Goal: Information Seeking & Learning: Check status

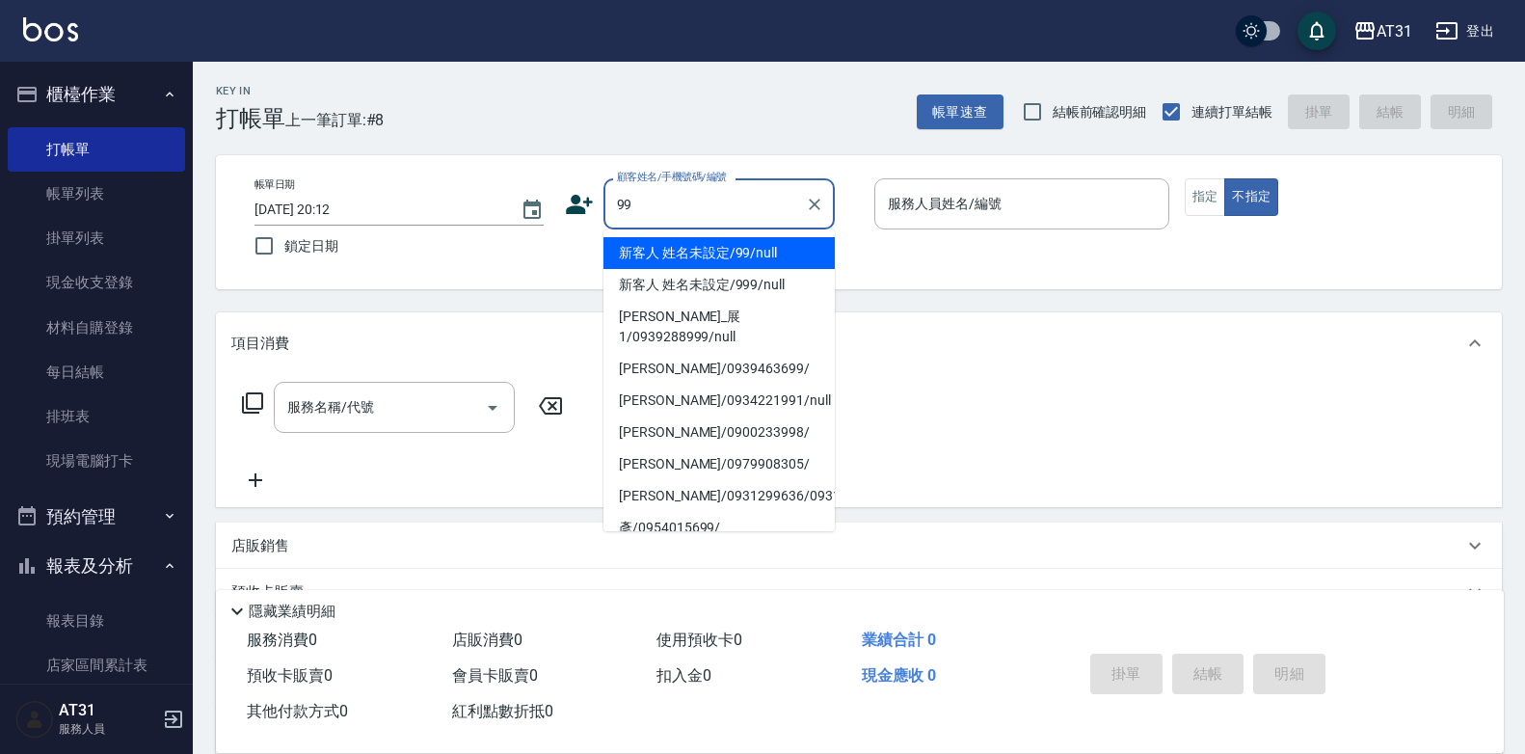
type input "新客人 姓名未設定/99/null"
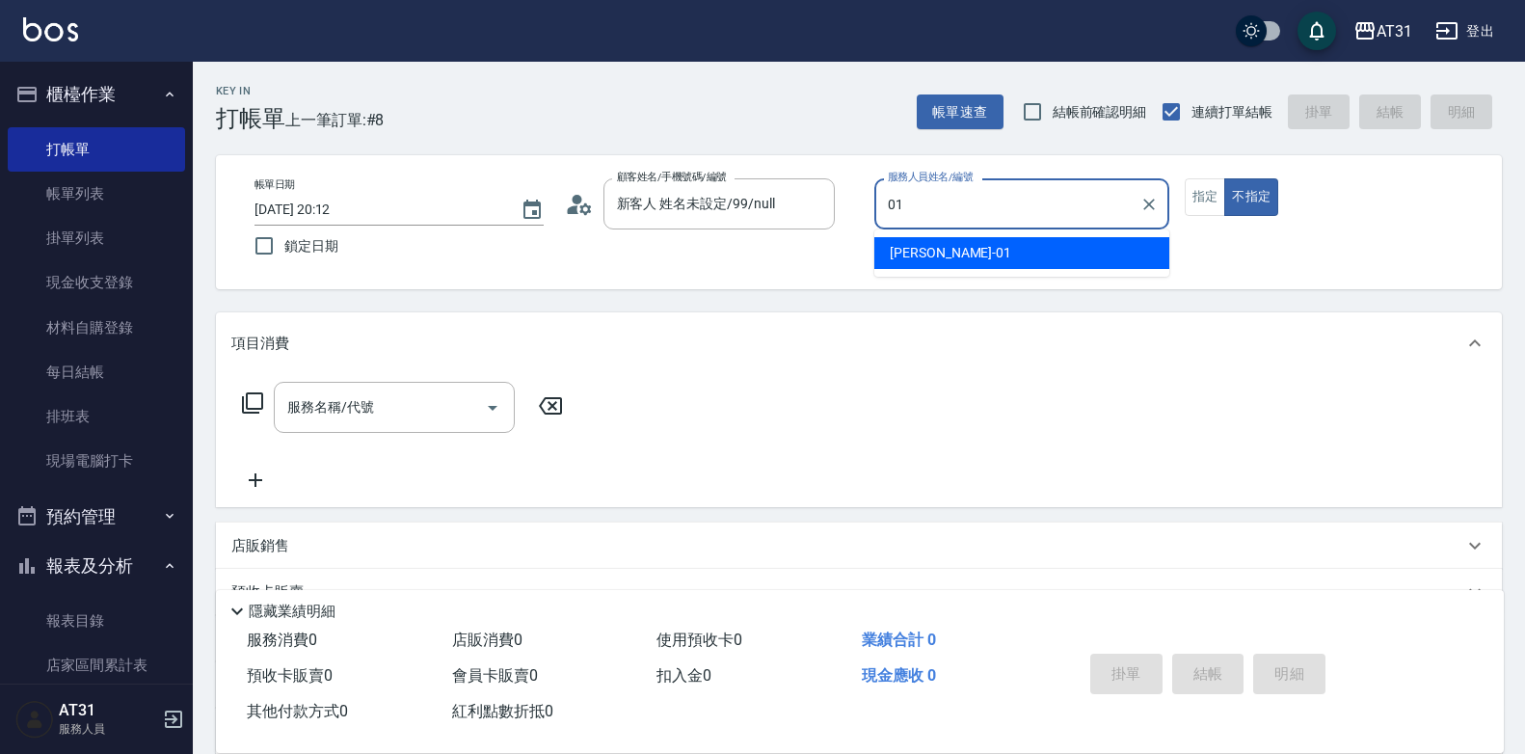
type input "[PERSON_NAME]-01"
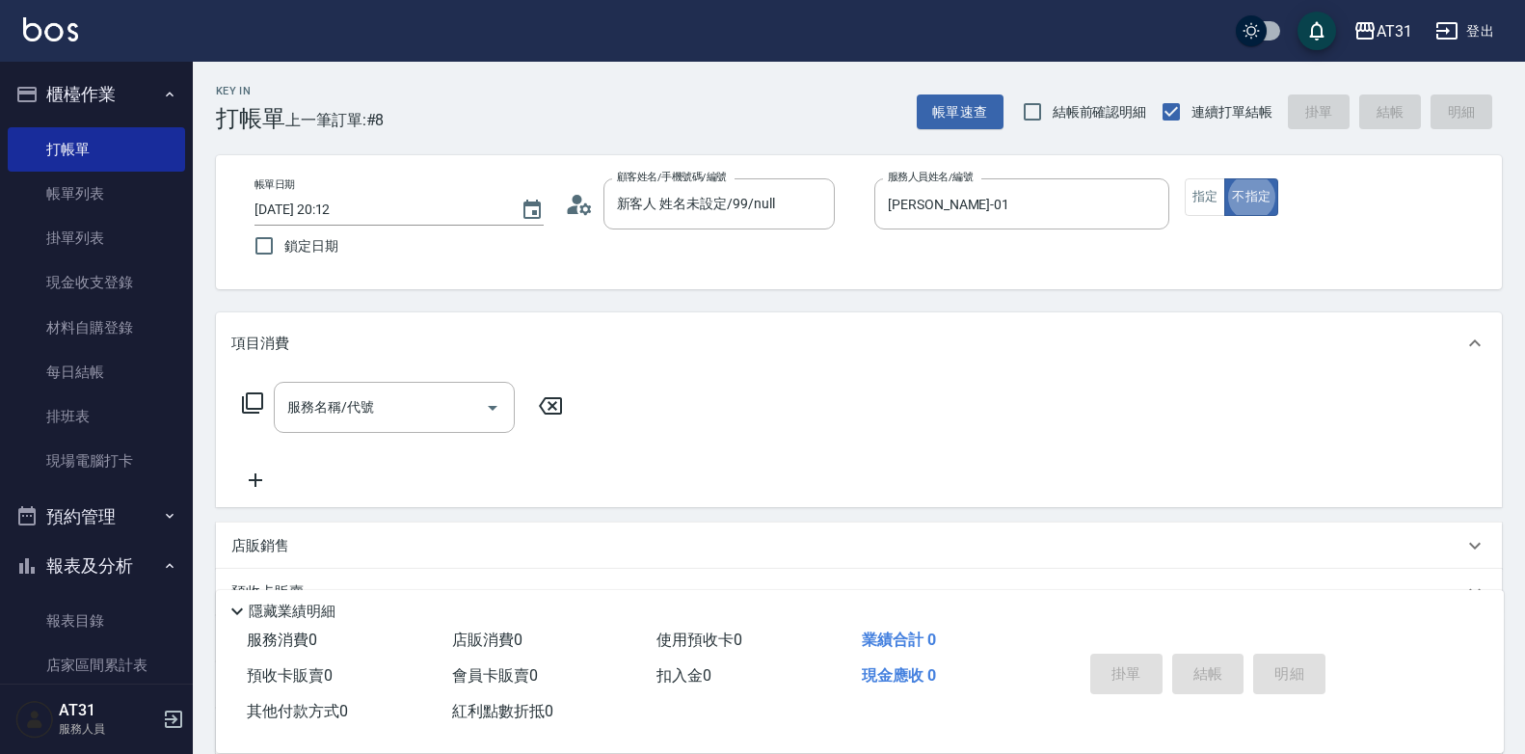
type button "false"
drag, startPoint x: 1197, startPoint y: 185, endPoint x: 1150, endPoint y: 223, distance: 60.4
click at [1197, 185] on button "指定" at bounding box center [1205, 197] width 41 height 38
click at [403, 399] on input "服務名稱/代號" at bounding box center [379, 407] width 195 height 34
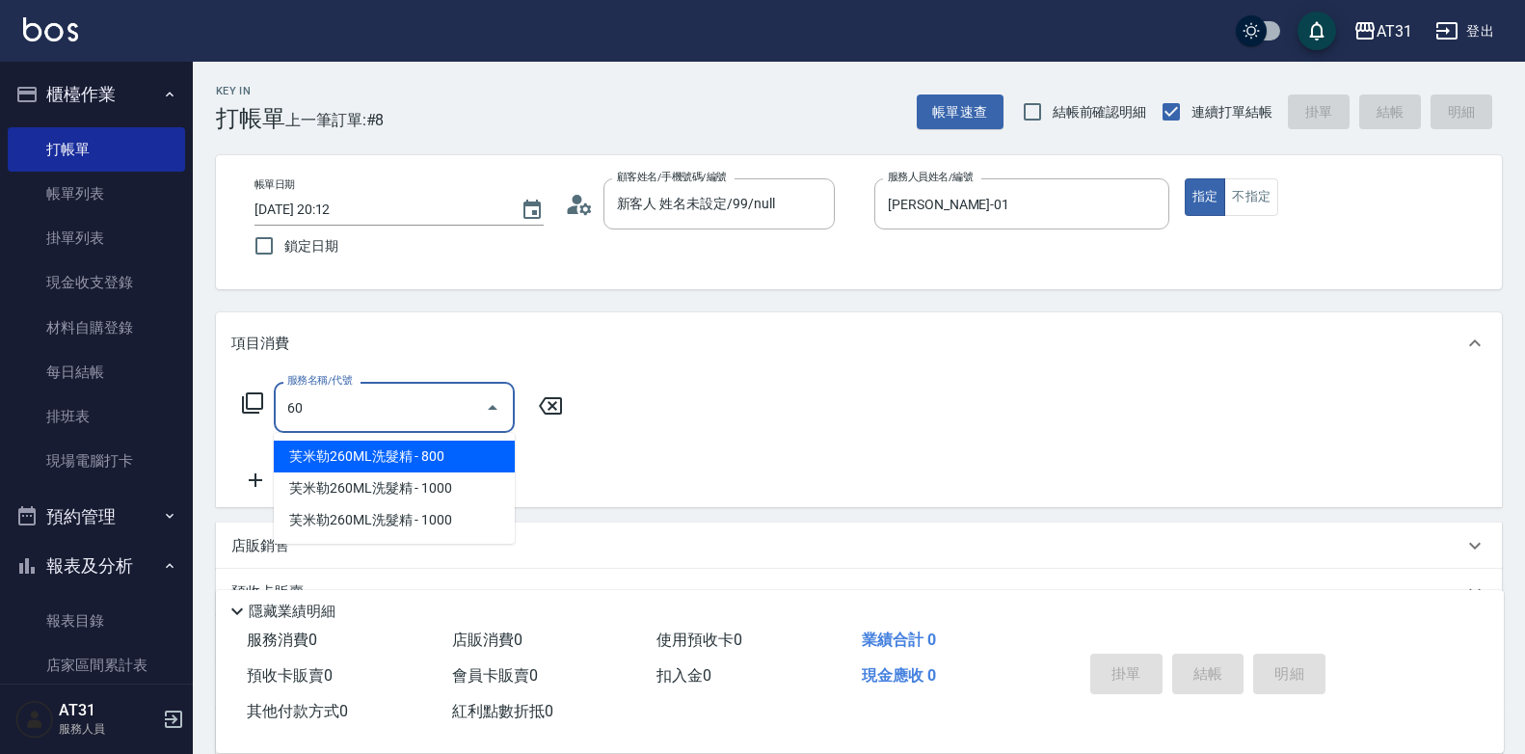
type input "601"
type input "30"
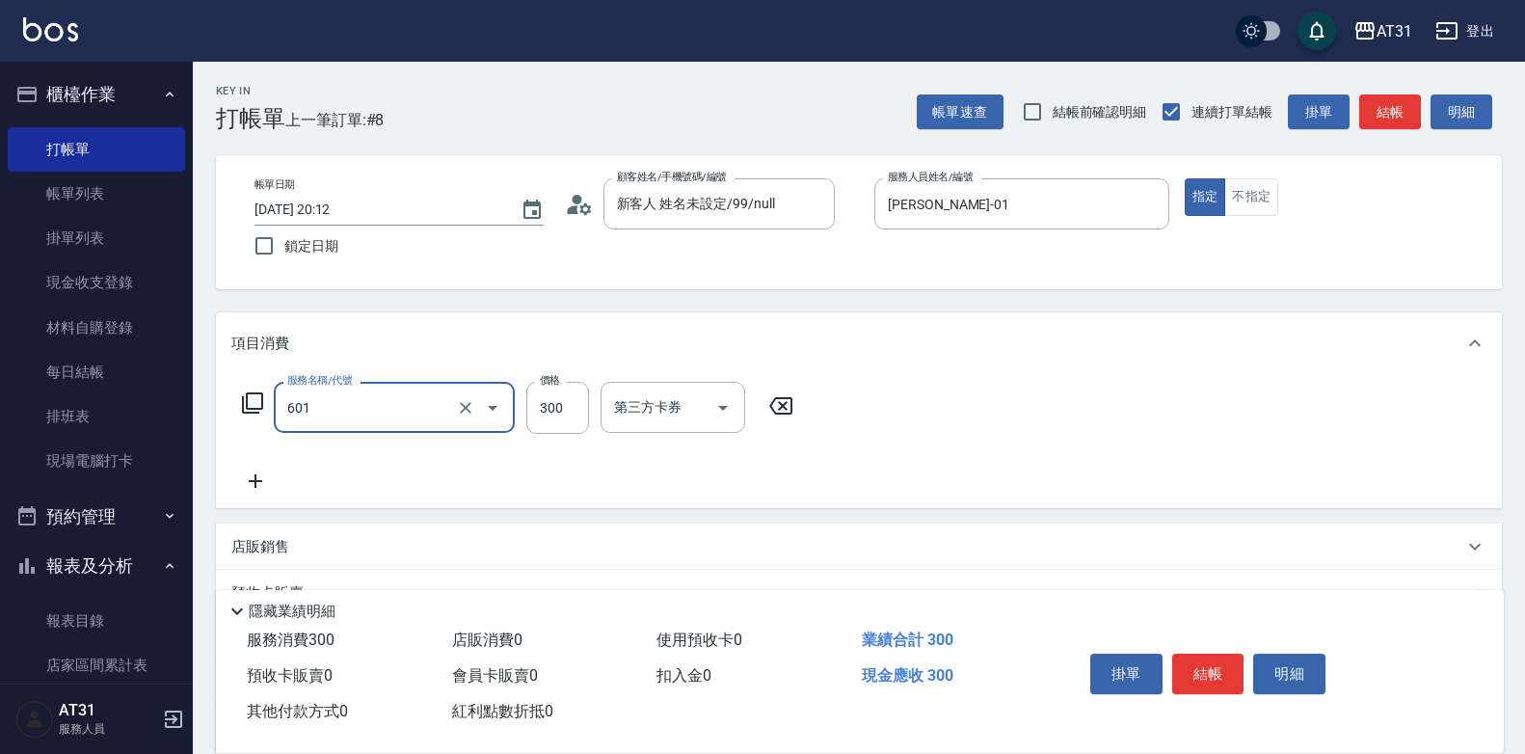
type input "自備護髮(601)"
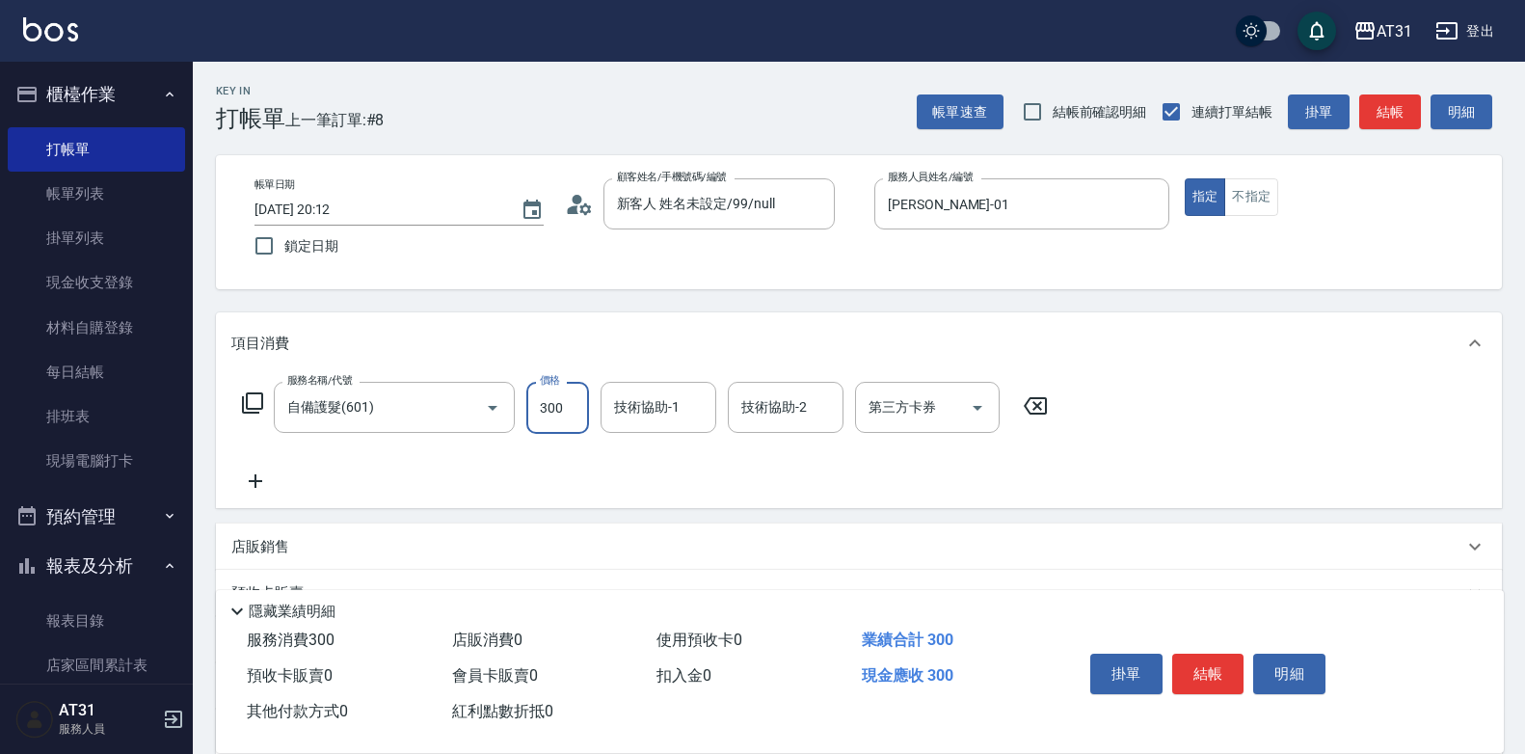
type input "0"
type input "50"
type input "500"
type input "Lyan-45"
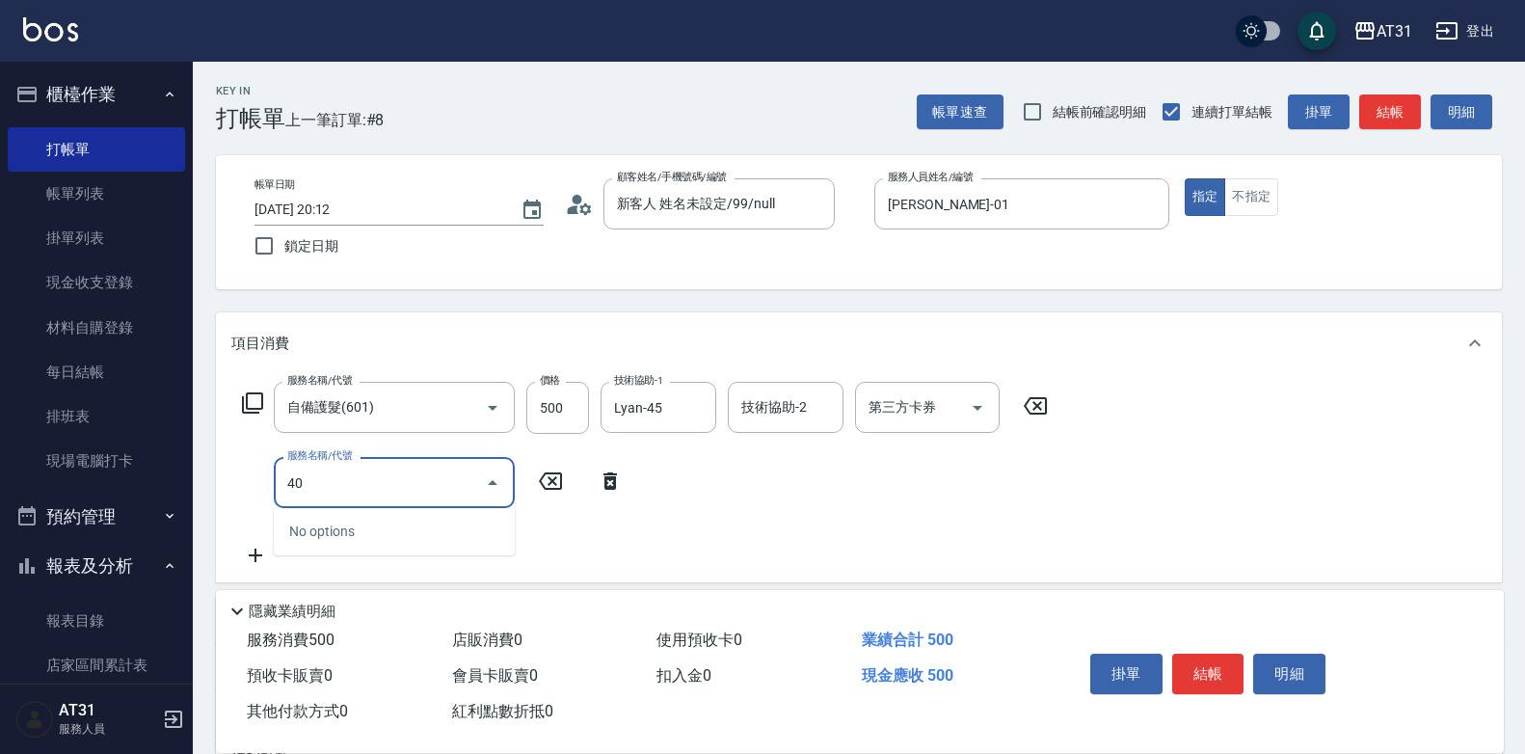
type input "401"
type input "70"
type input "剪髮(401)"
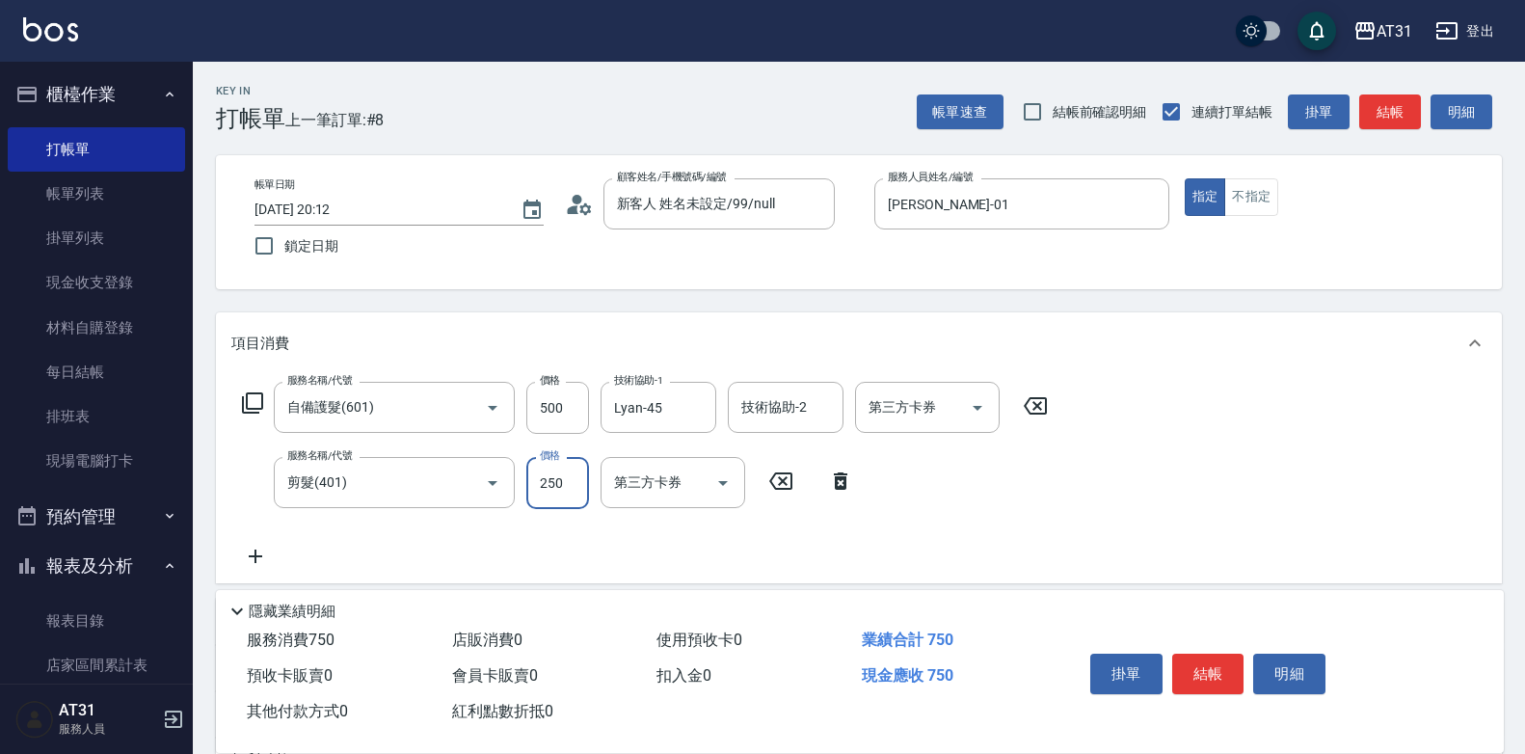
type input "1"
type input "50"
type input "100"
type input "60"
type input "100"
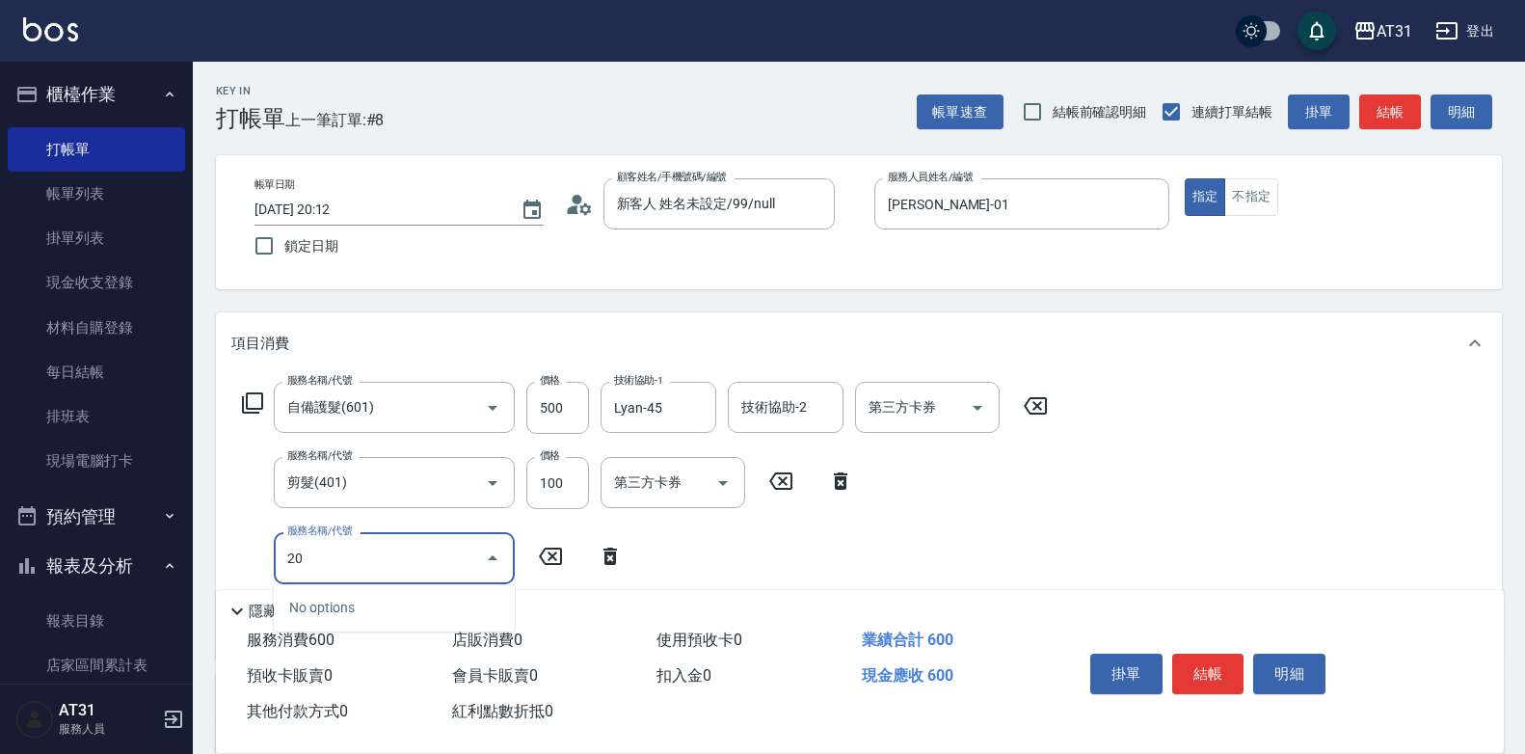
type input "201"
type input "80"
type input "洗髮(201)"
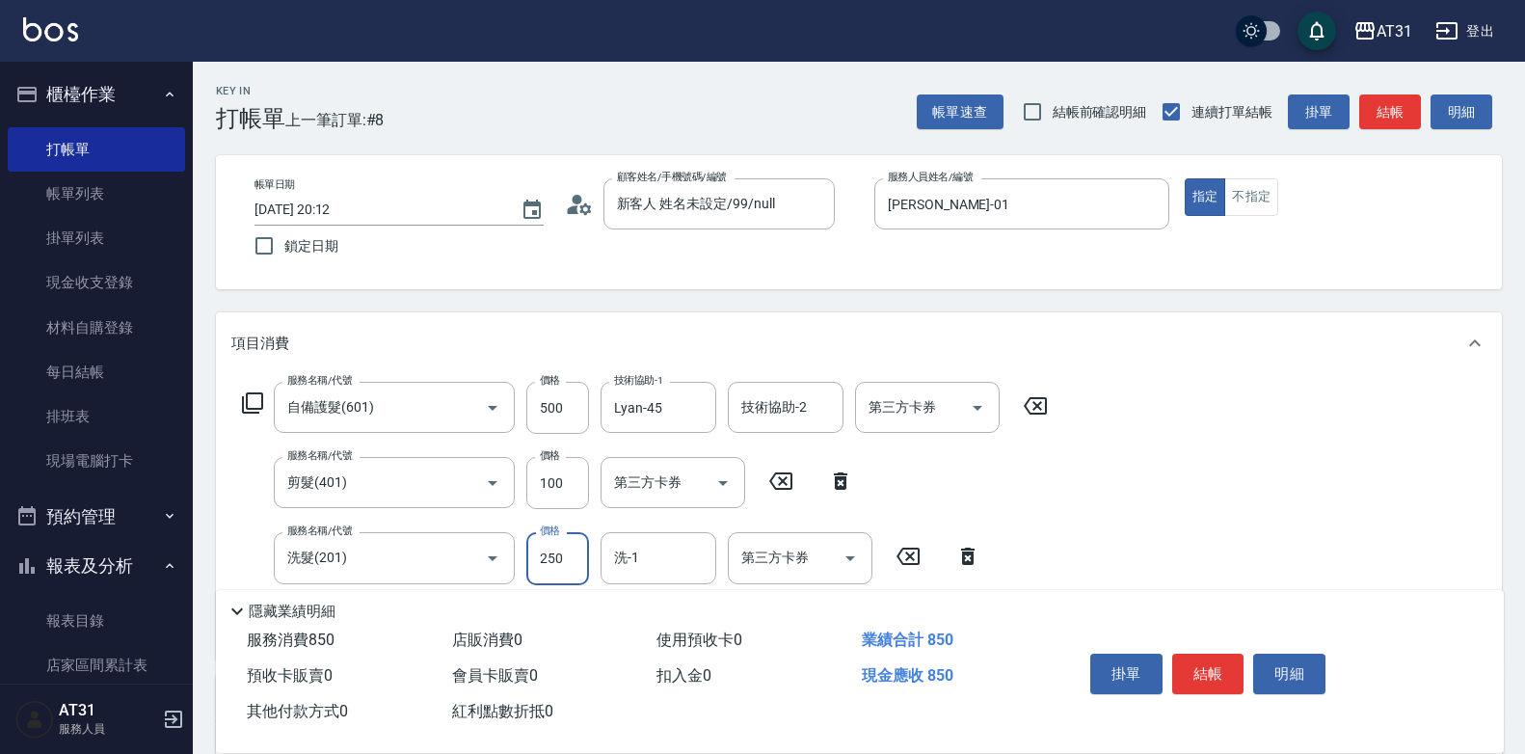
type input "4"
type input "60"
type input "40"
type input "100"
type input "400"
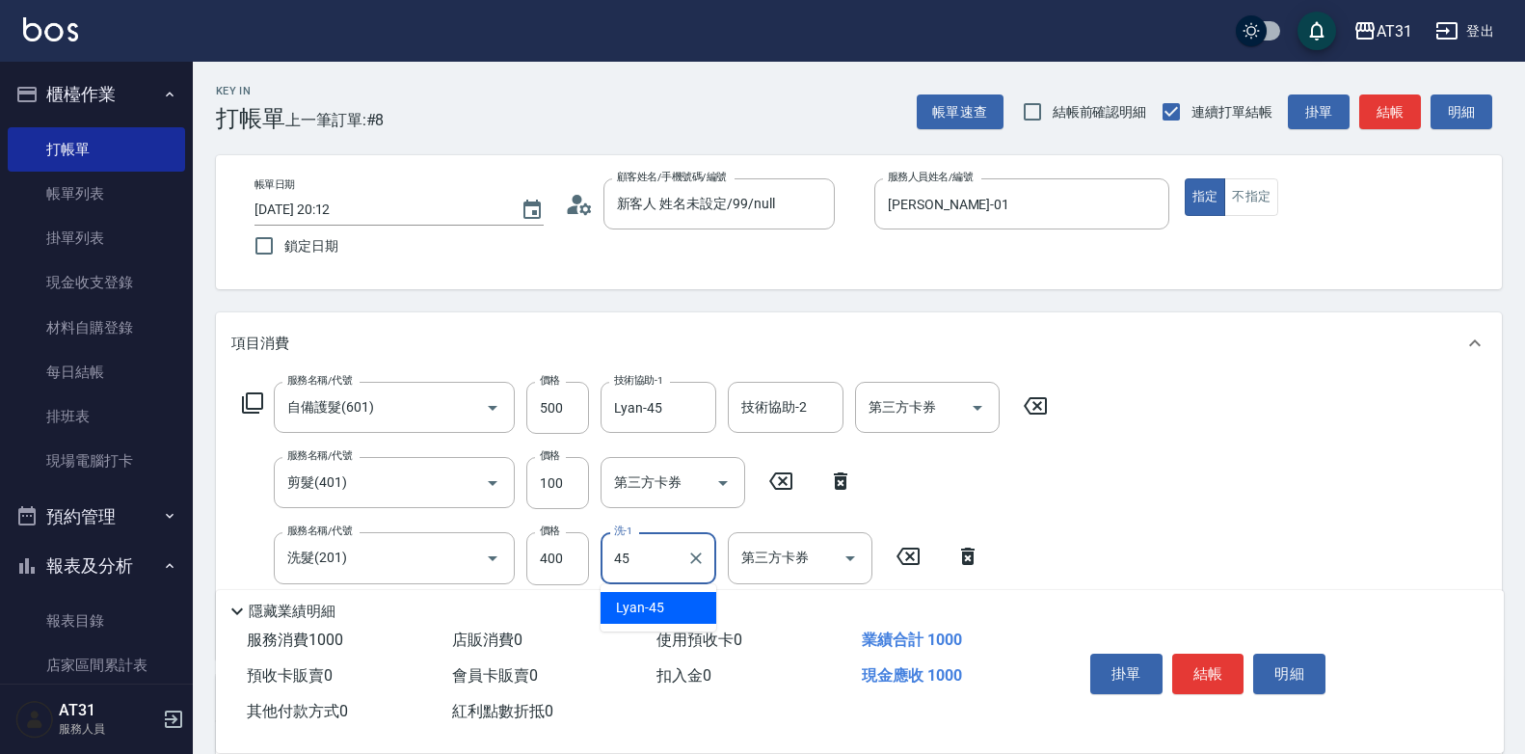
type input "Lyan-45"
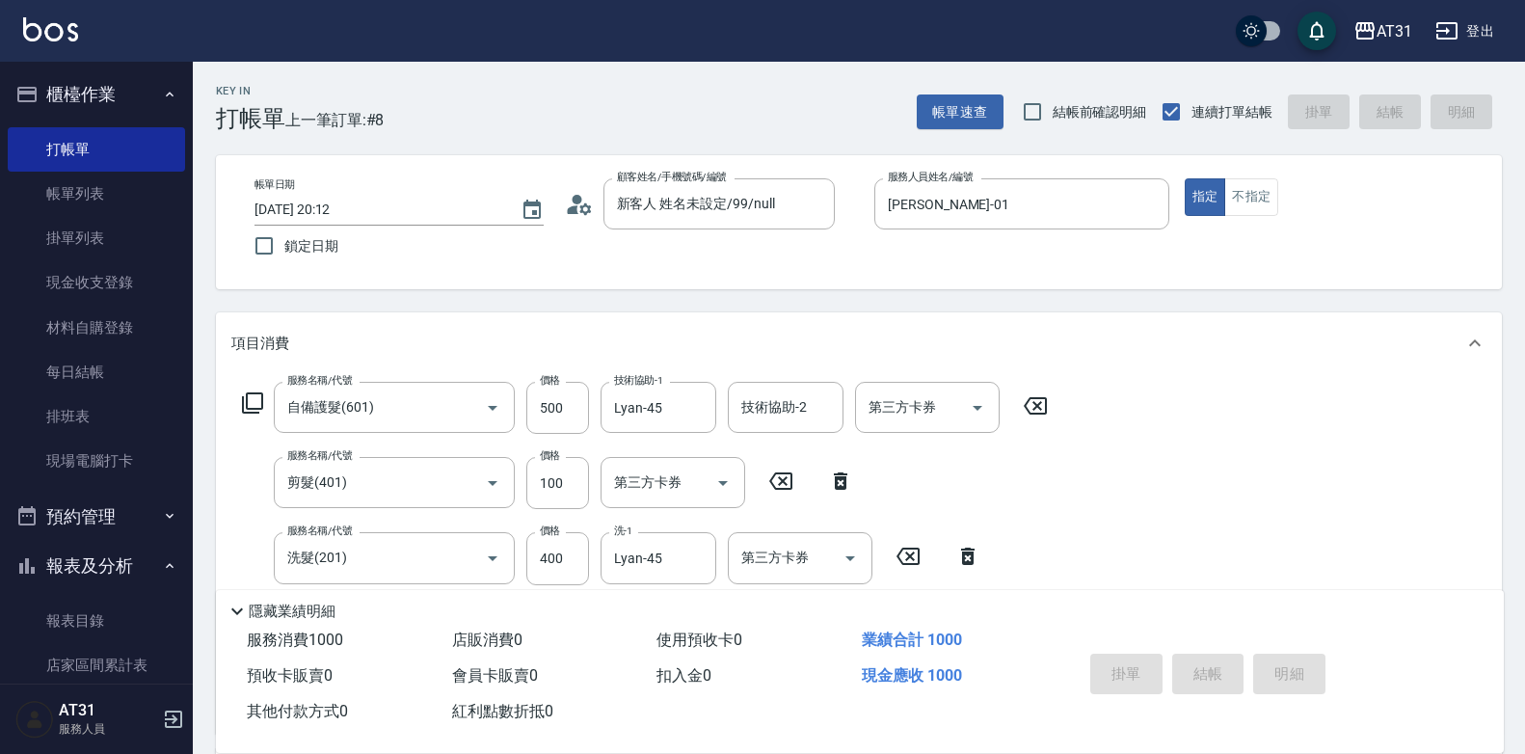
type input "[DATE] 20:51"
type input "0"
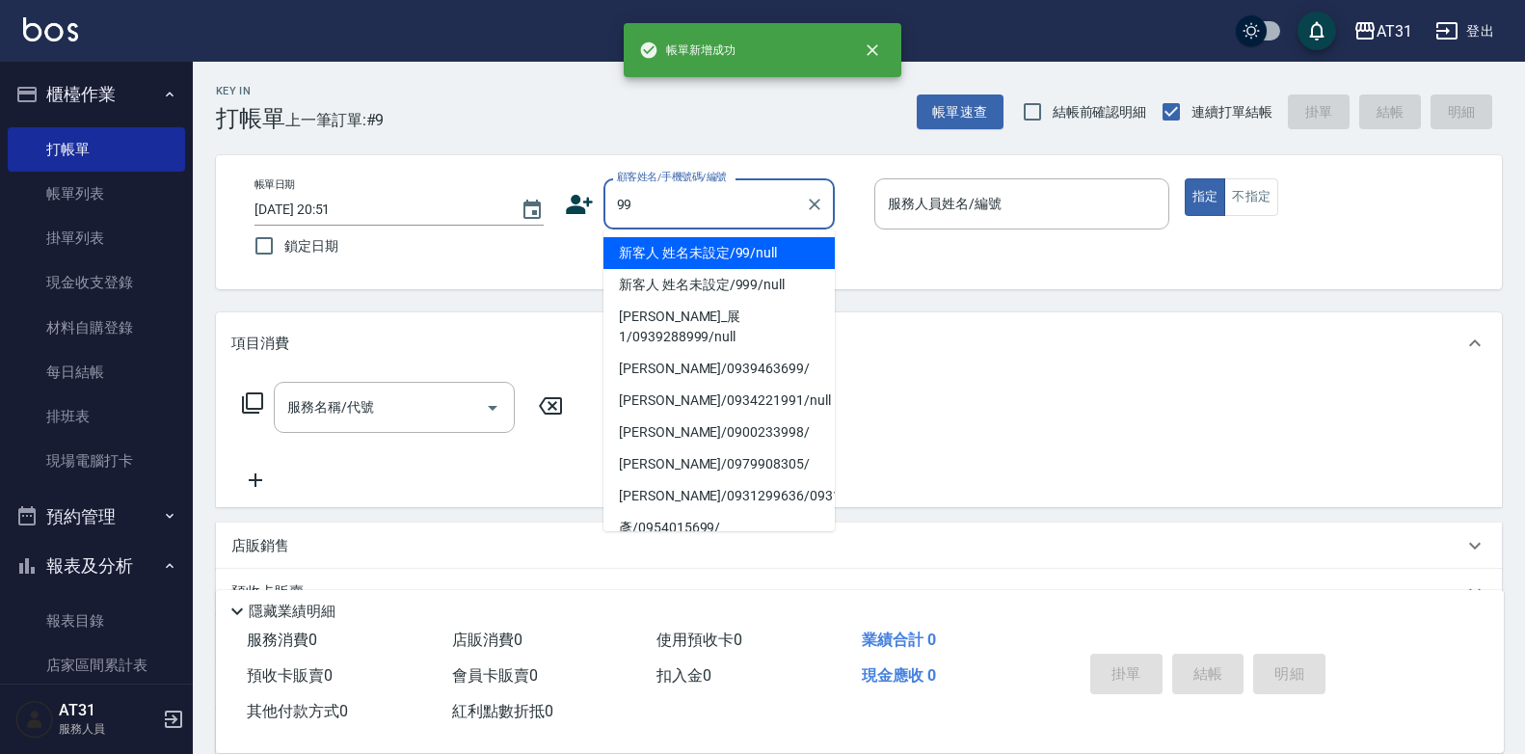
type input "新客人 姓名未設定/99/null"
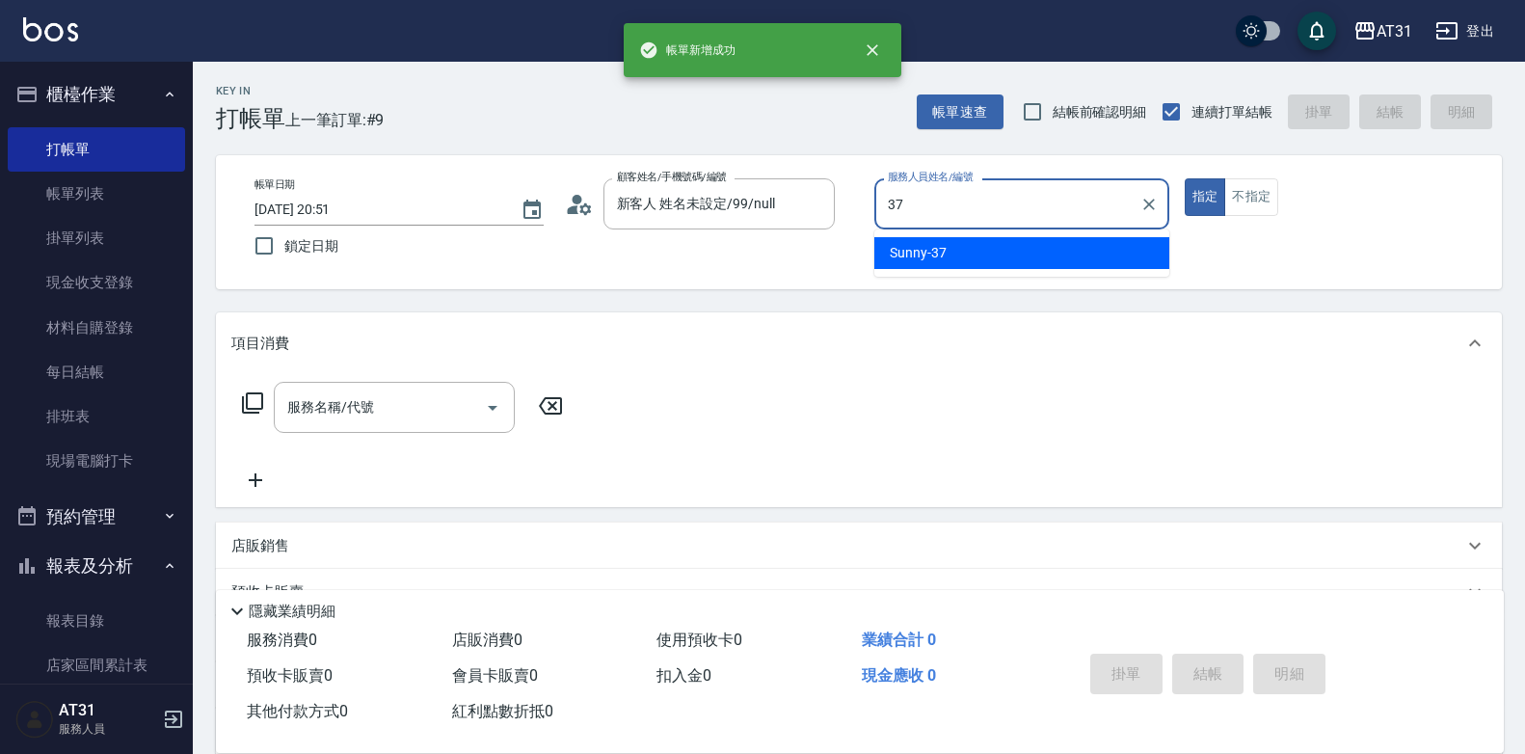
type input "Sunny-37"
type button "true"
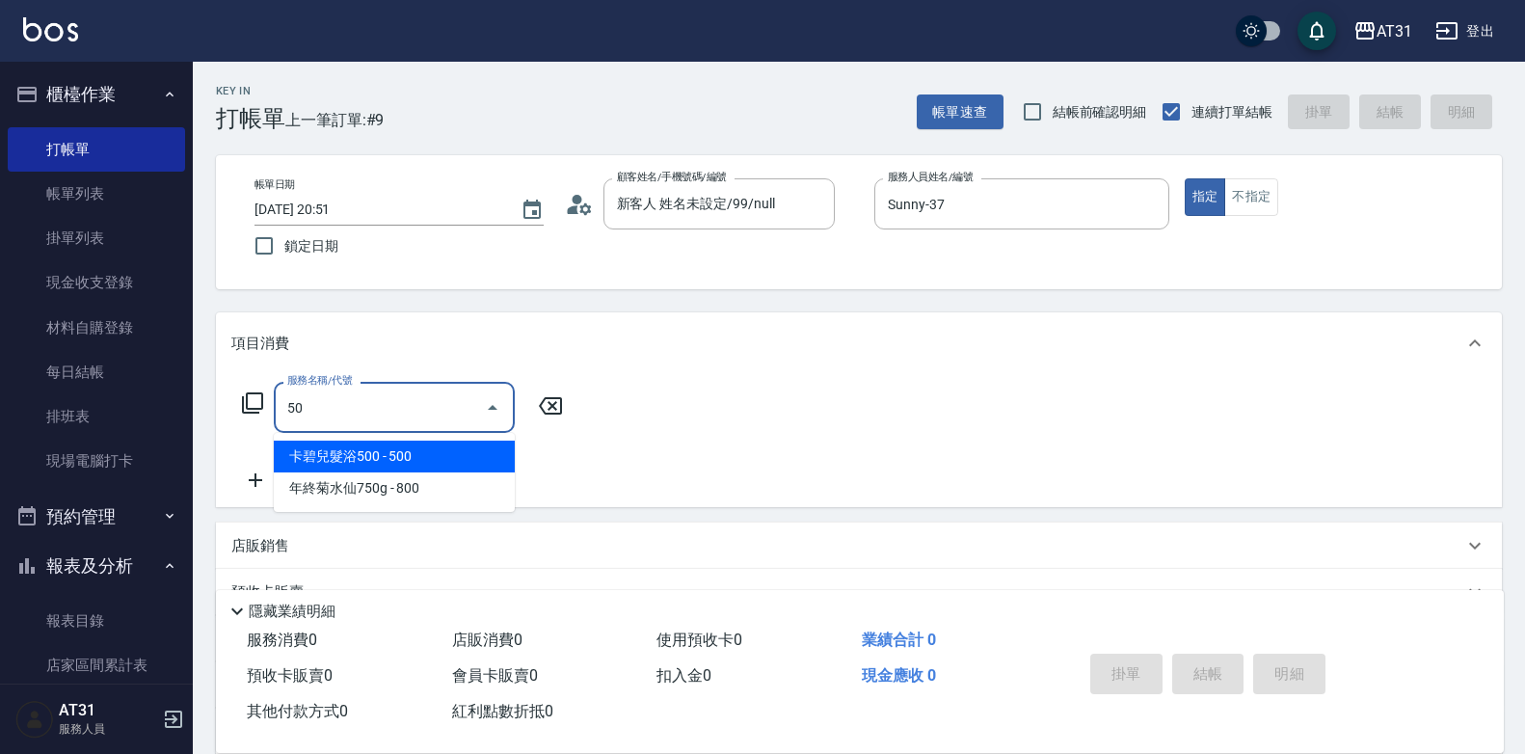
type input "501"
type input "160"
type input "染髮(501)"
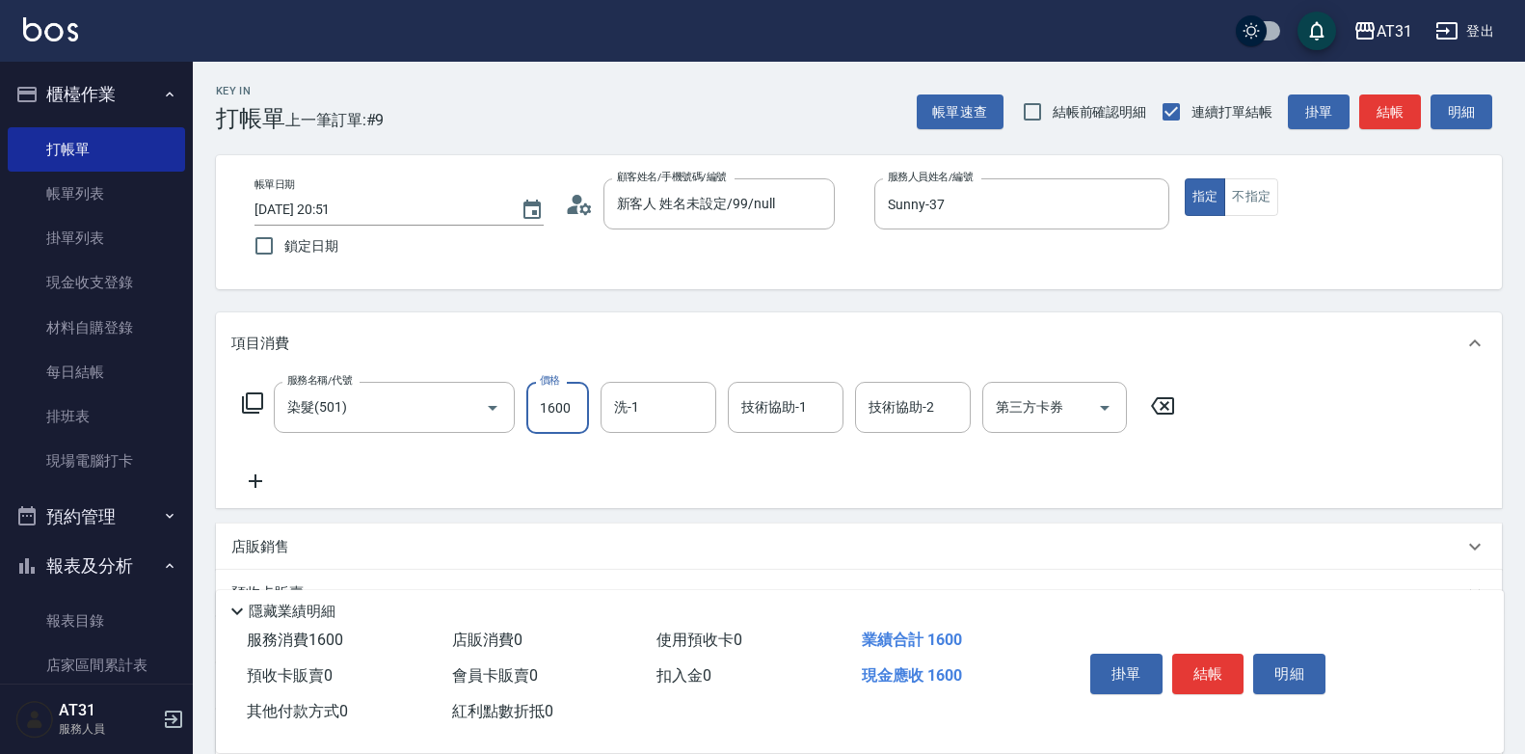
type input "1"
type input "0"
type input "120"
type input "1200"
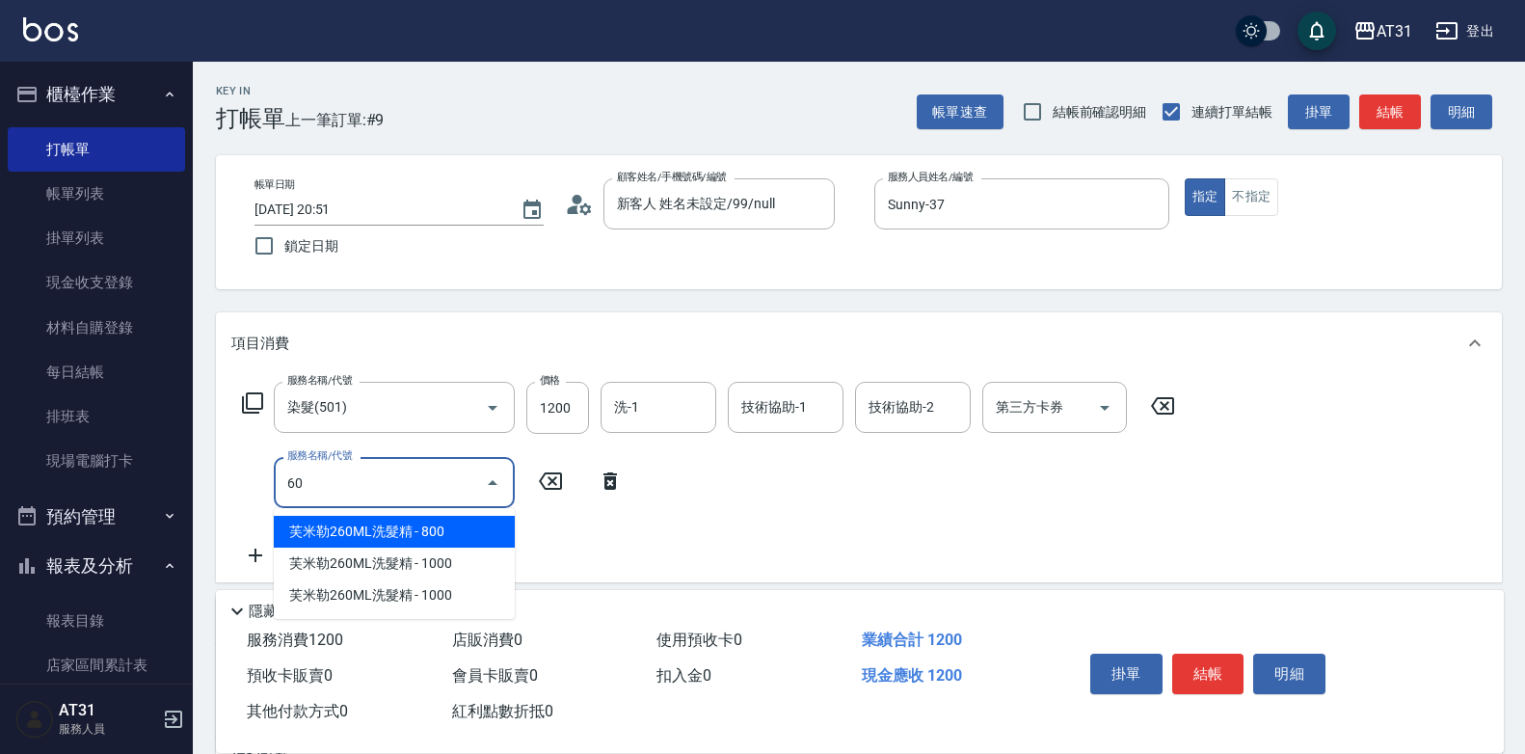
type input "609"
type input "230"
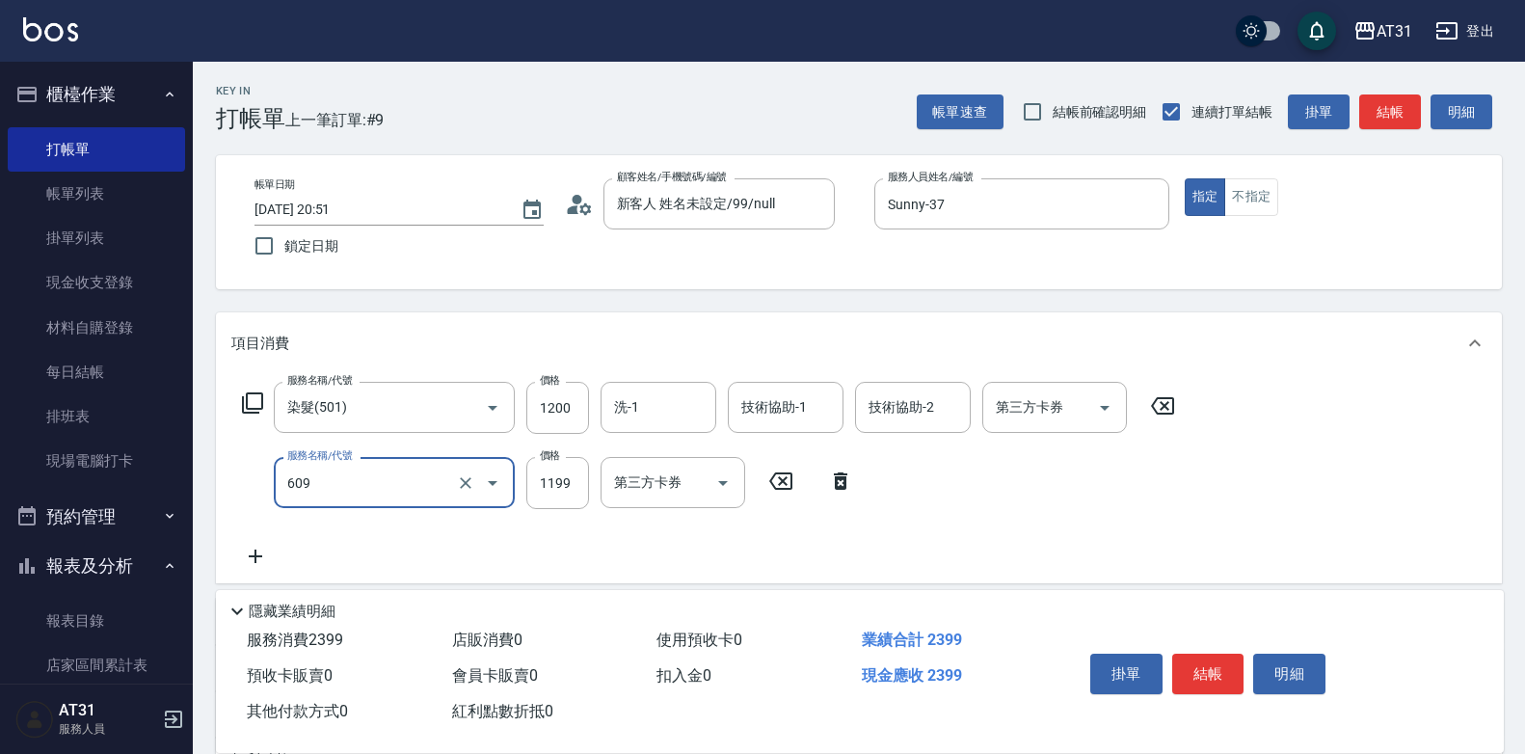
type input "自購三段(609)"
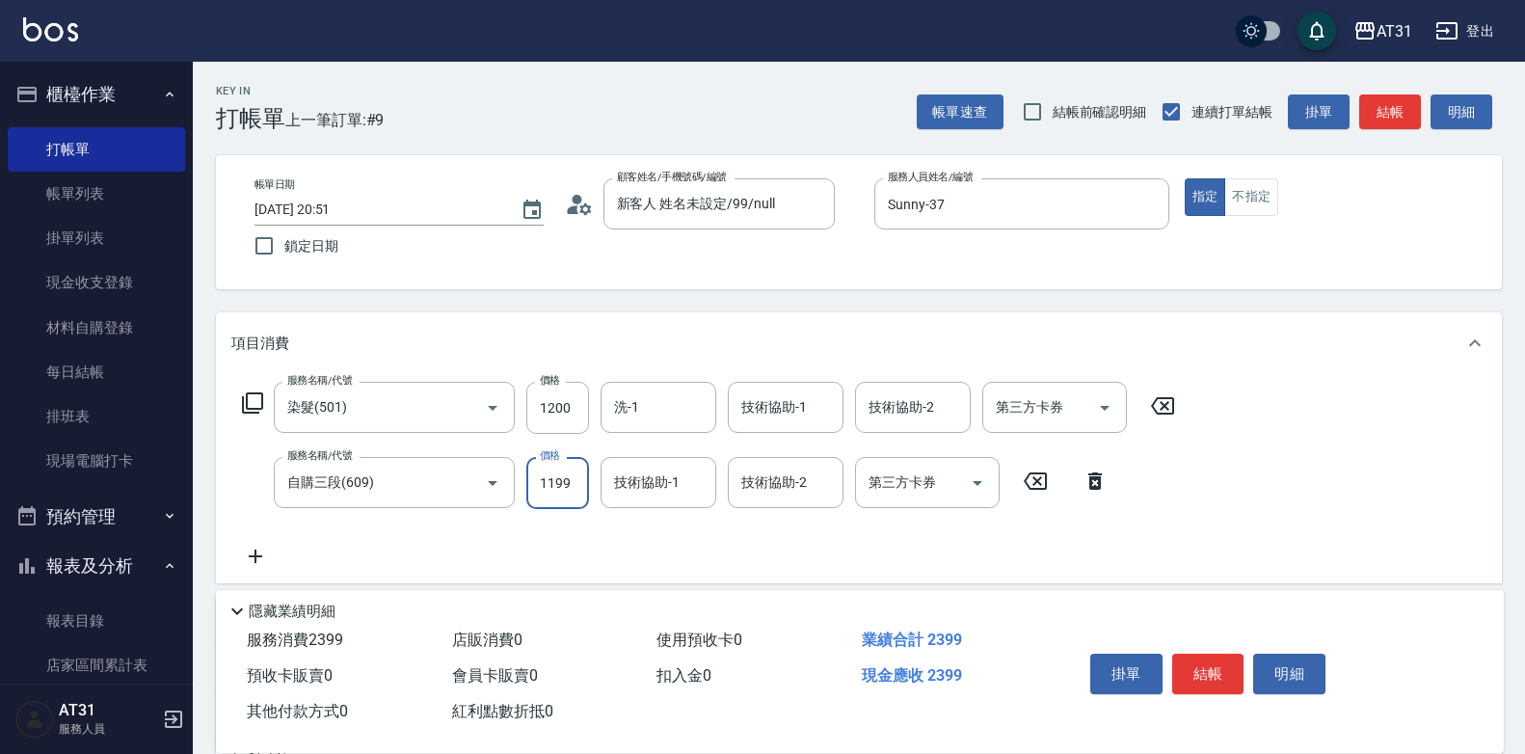
type input "1"
type input "120"
type input "180"
type input "300"
type input "1800"
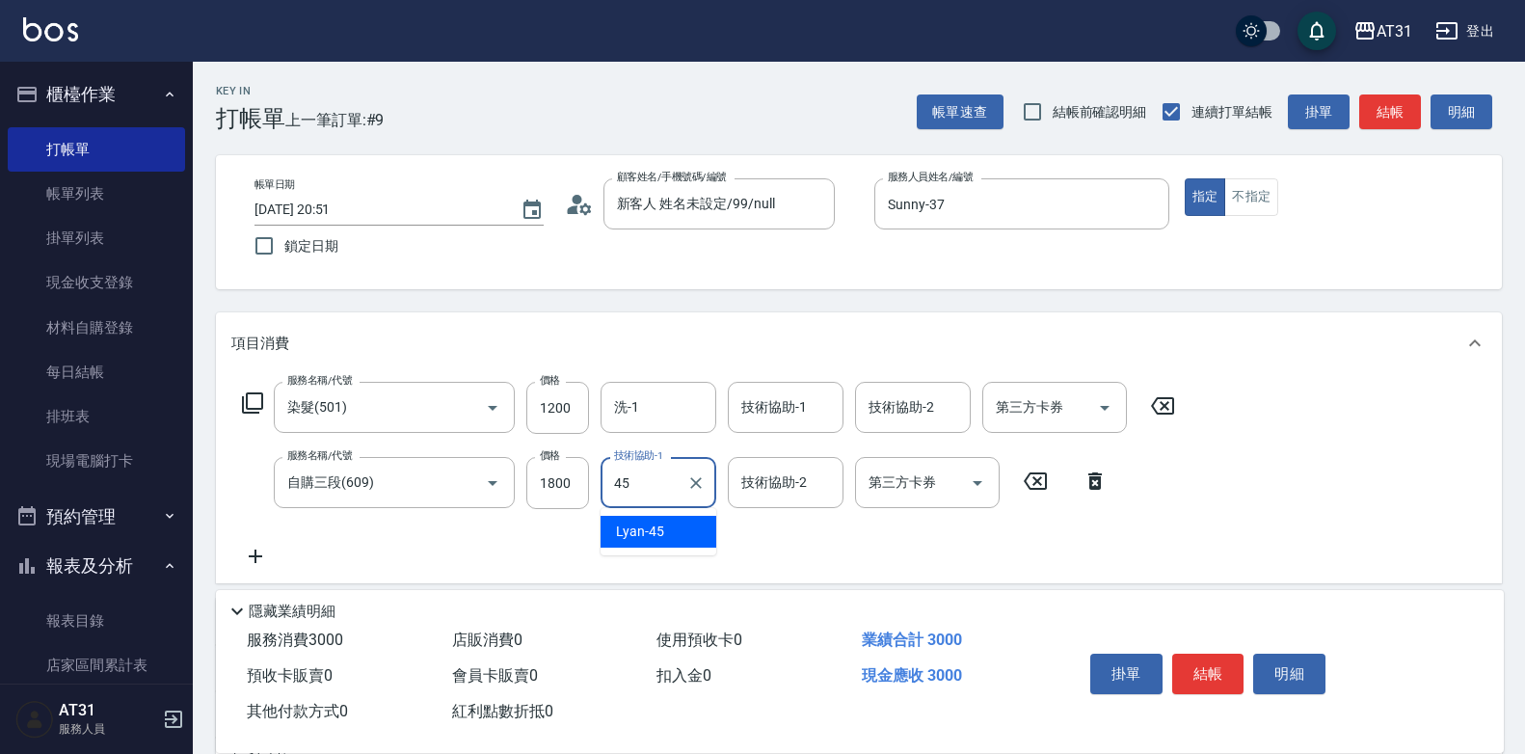
type input "Lyan-45"
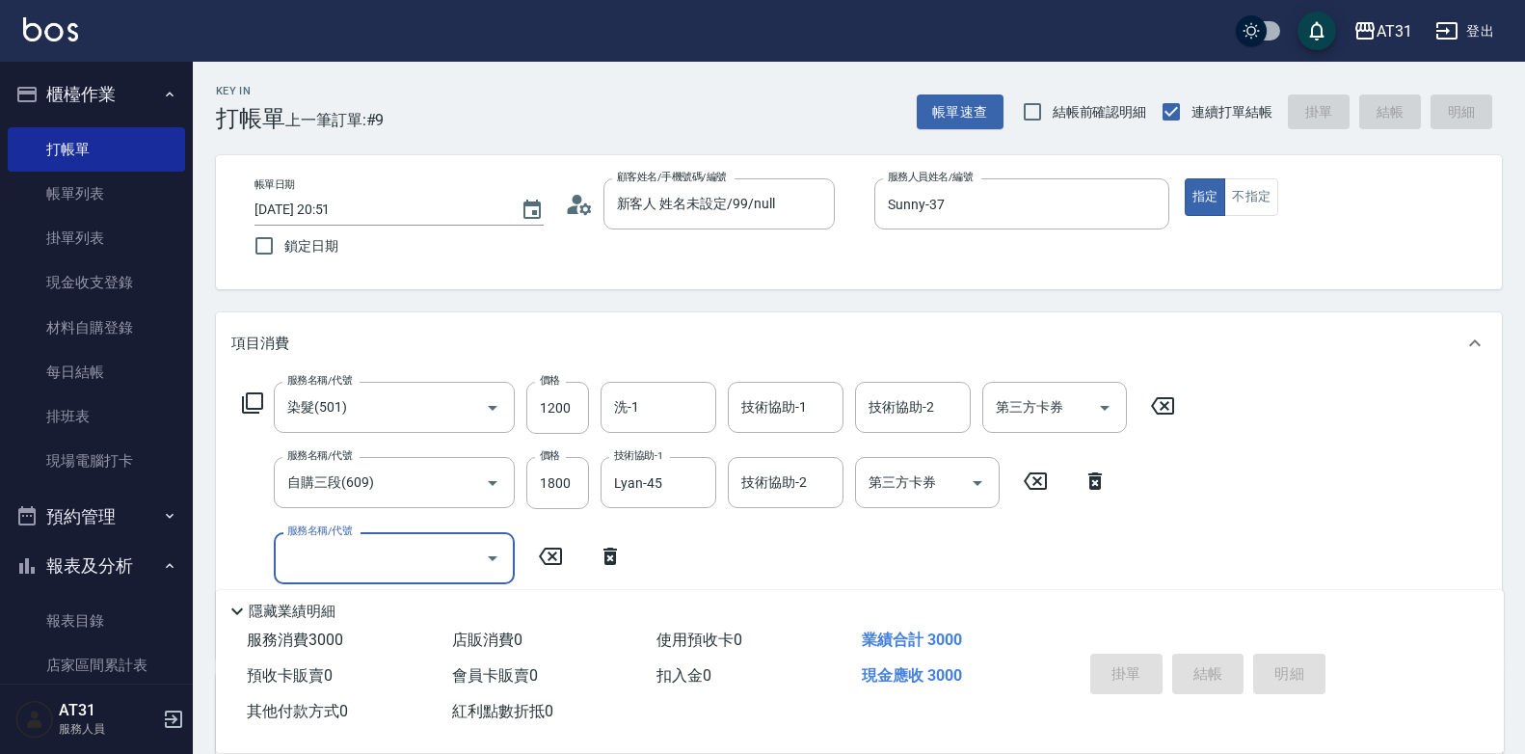
type input "0"
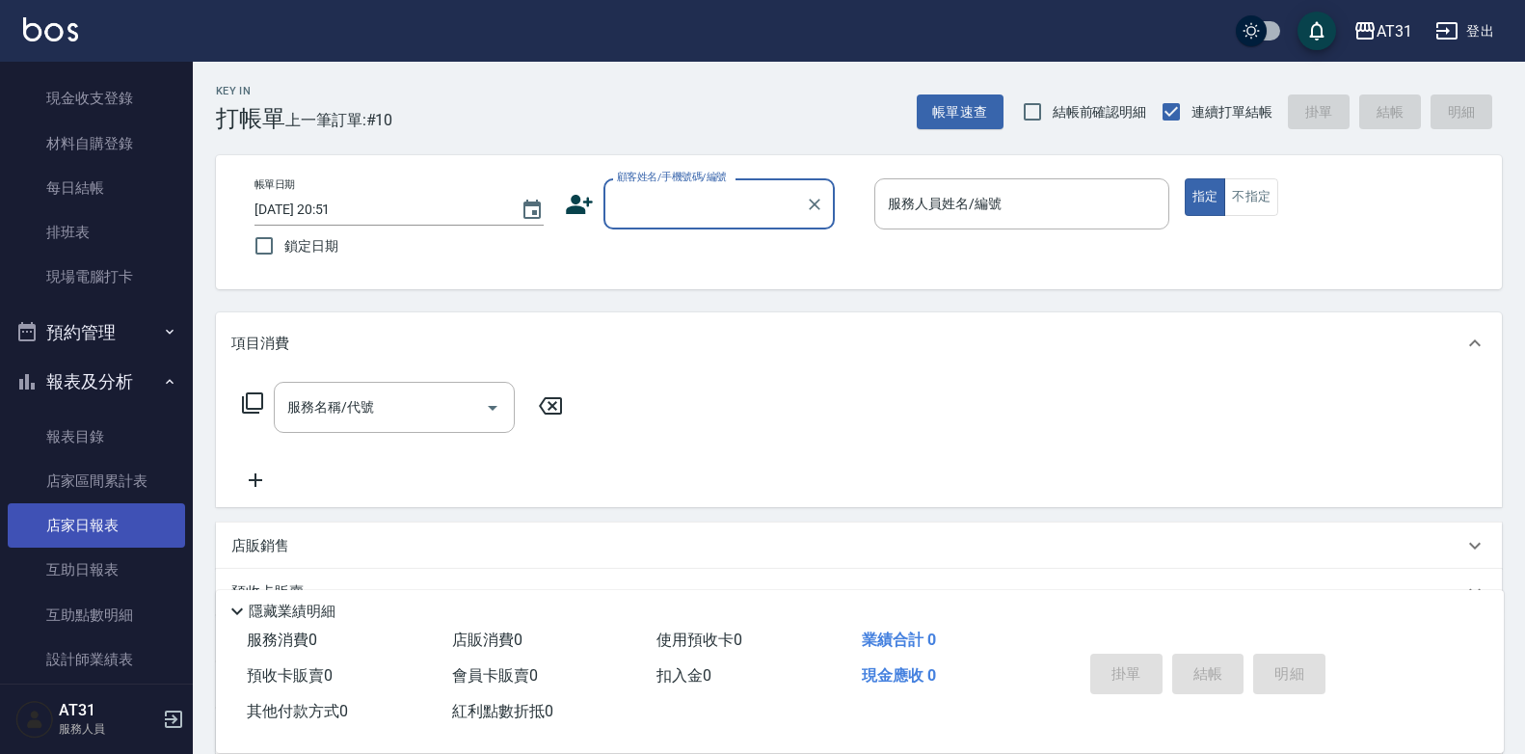
scroll to position [193, 0]
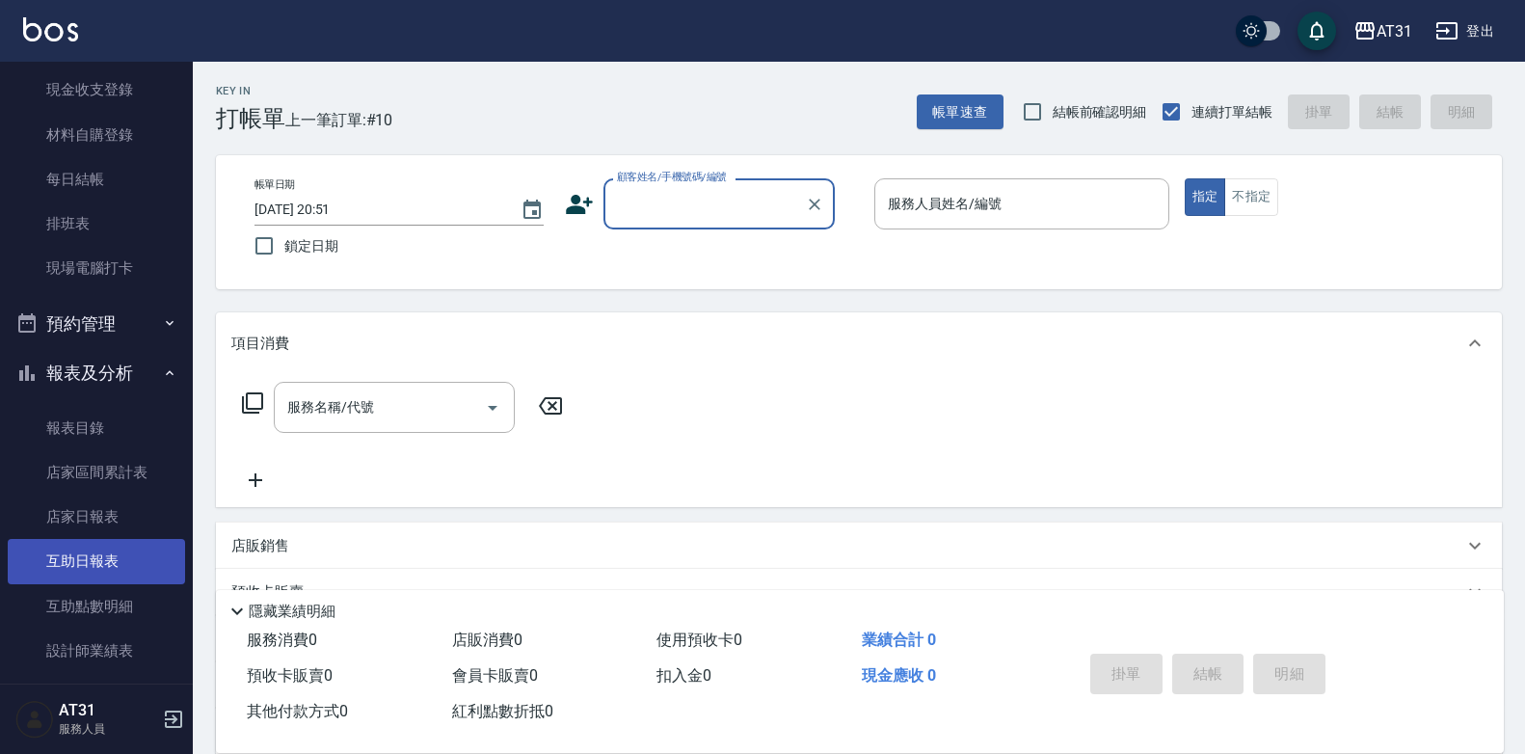
click at [135, 544] on link "互助日報表" at bounding box center [96, 561] width 177 height 44
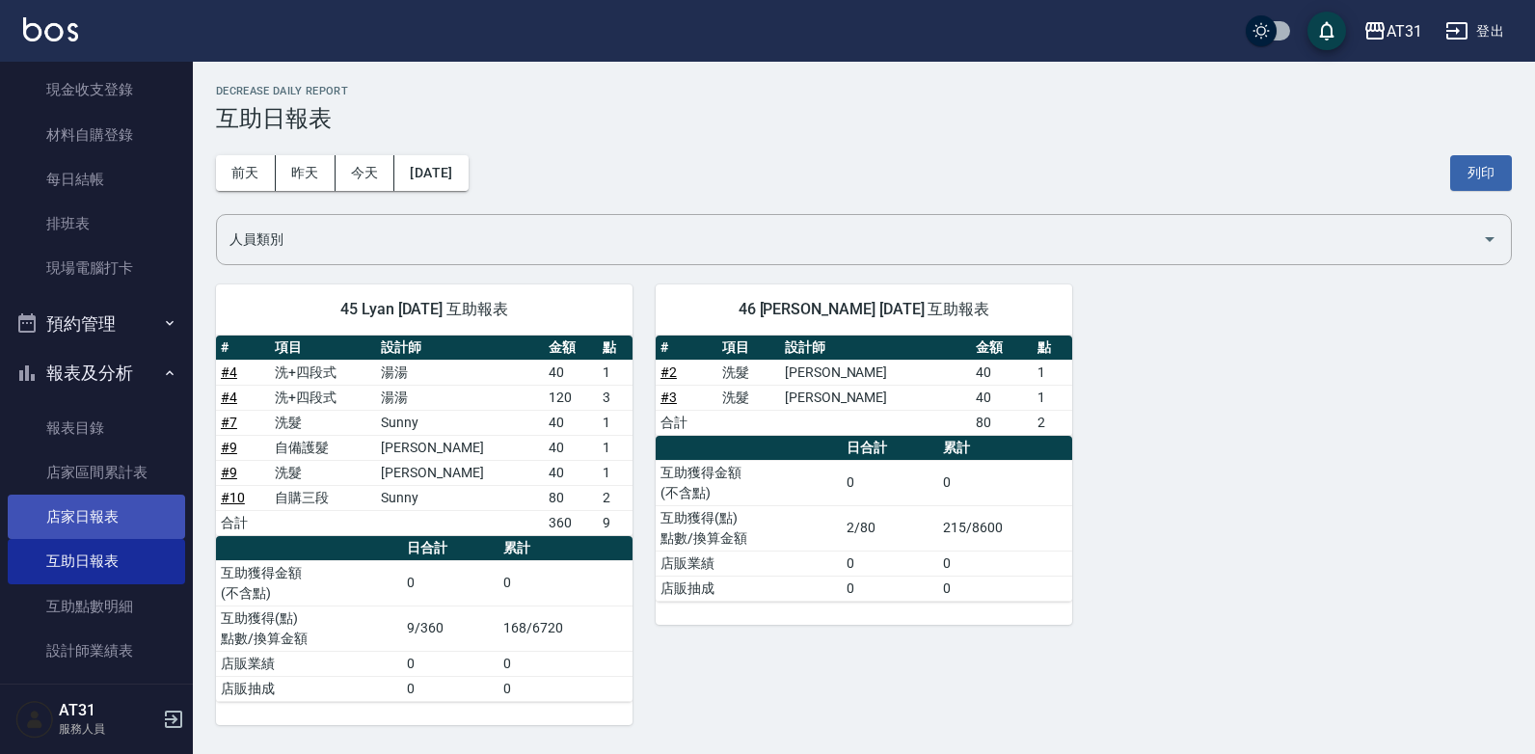
click at [133, 516] on link "店家日報表" at bounding box center [96, 517] width 177 height 44
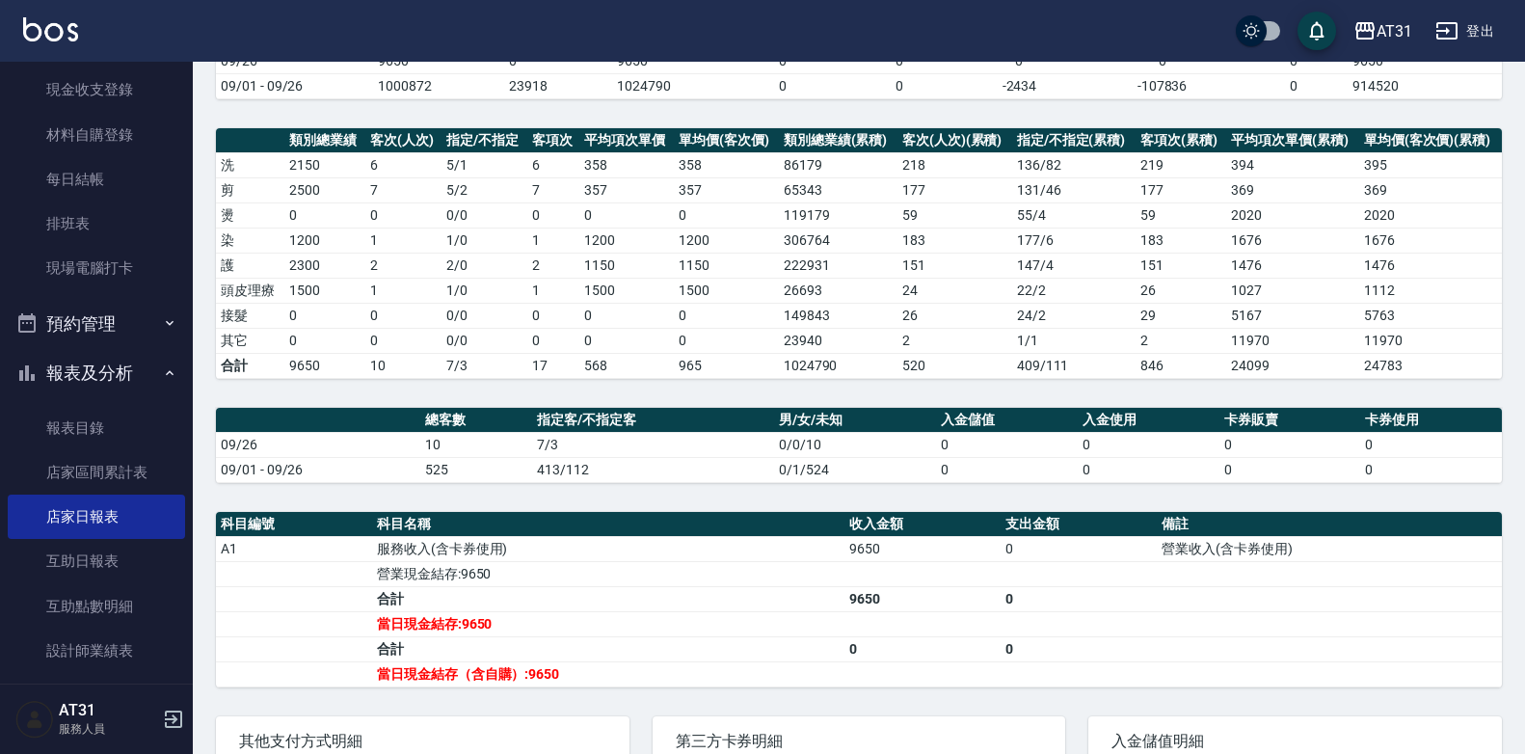
scroll to position [198, 0]
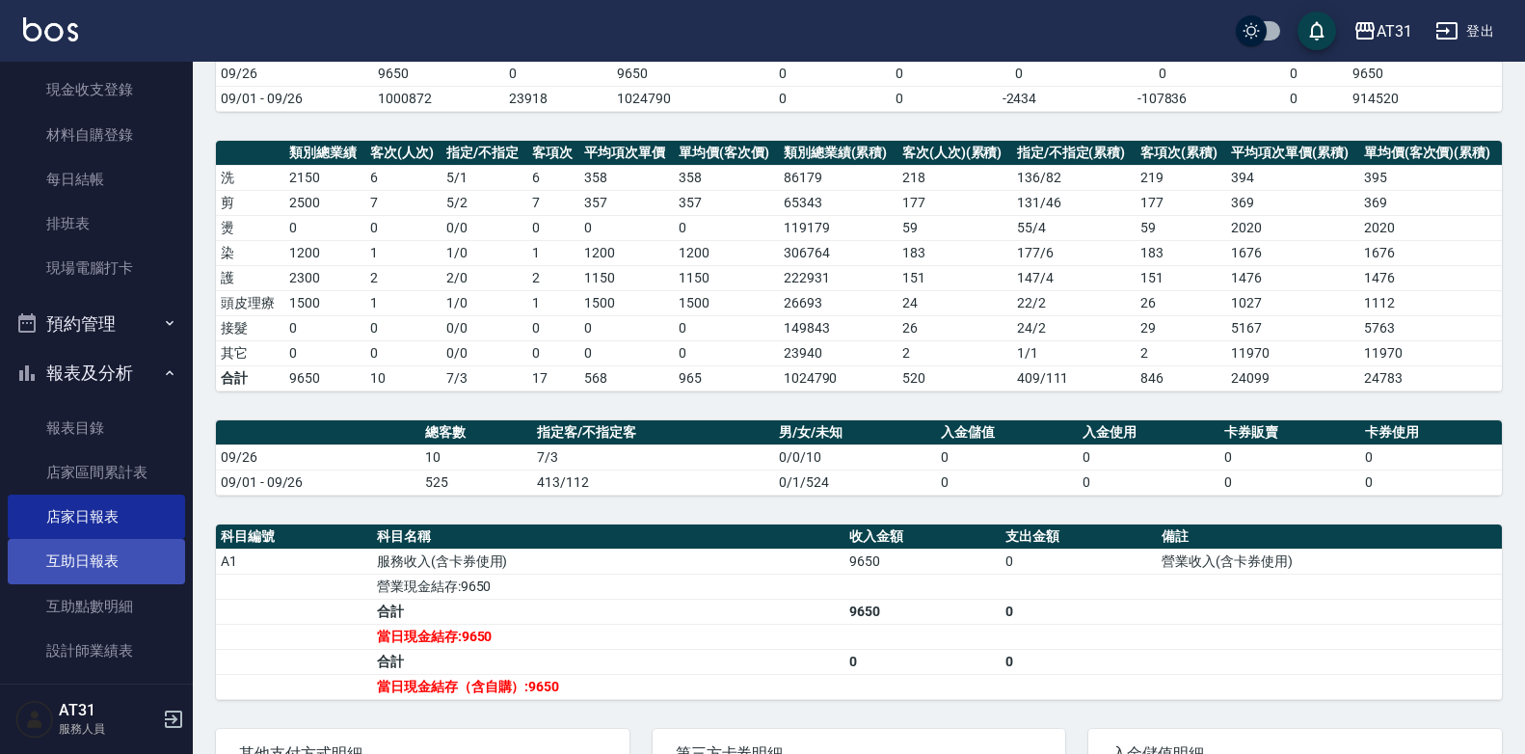
click at [59, 570] on link "互助日報表" at bounding box center [96, 561] width 177 height 44
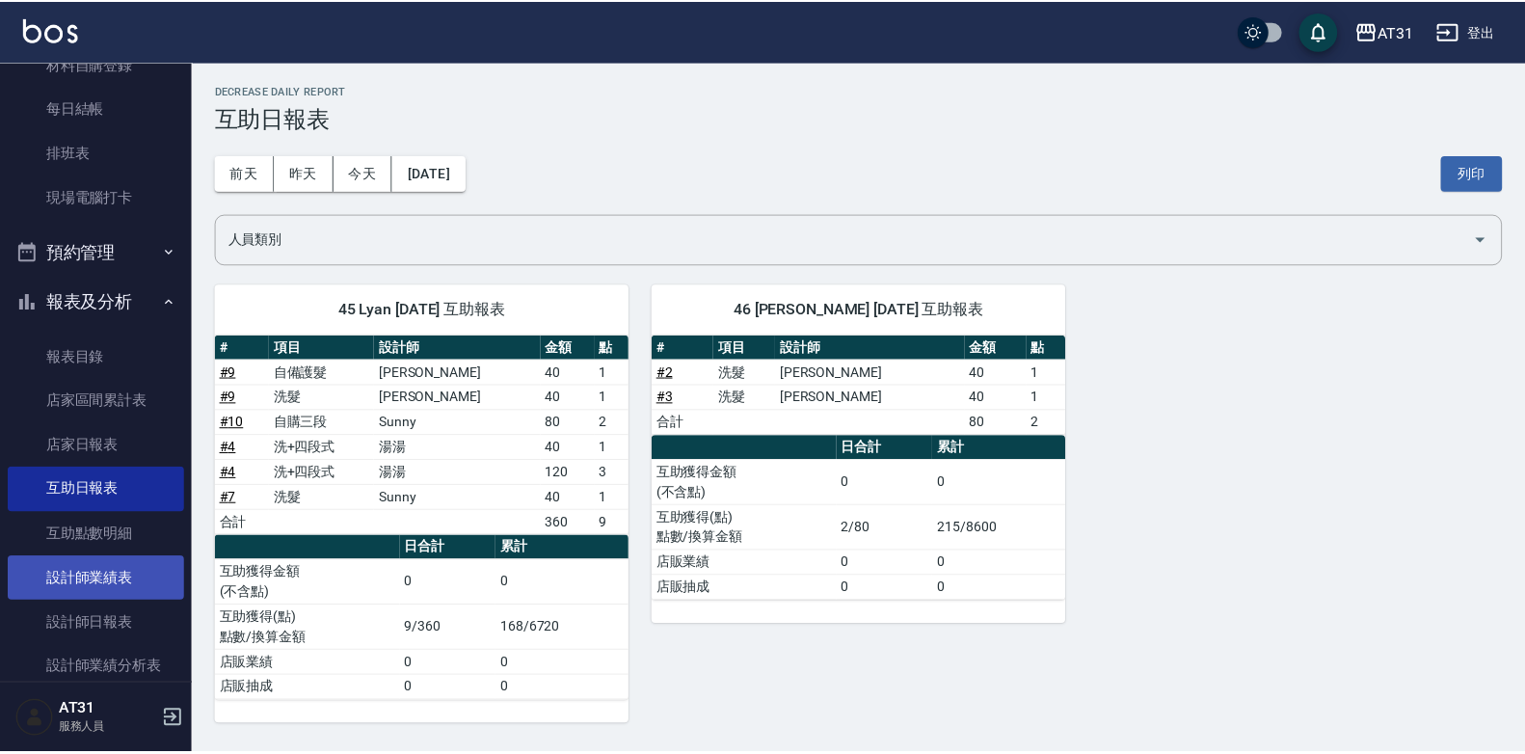
scroll to position [386, 0]
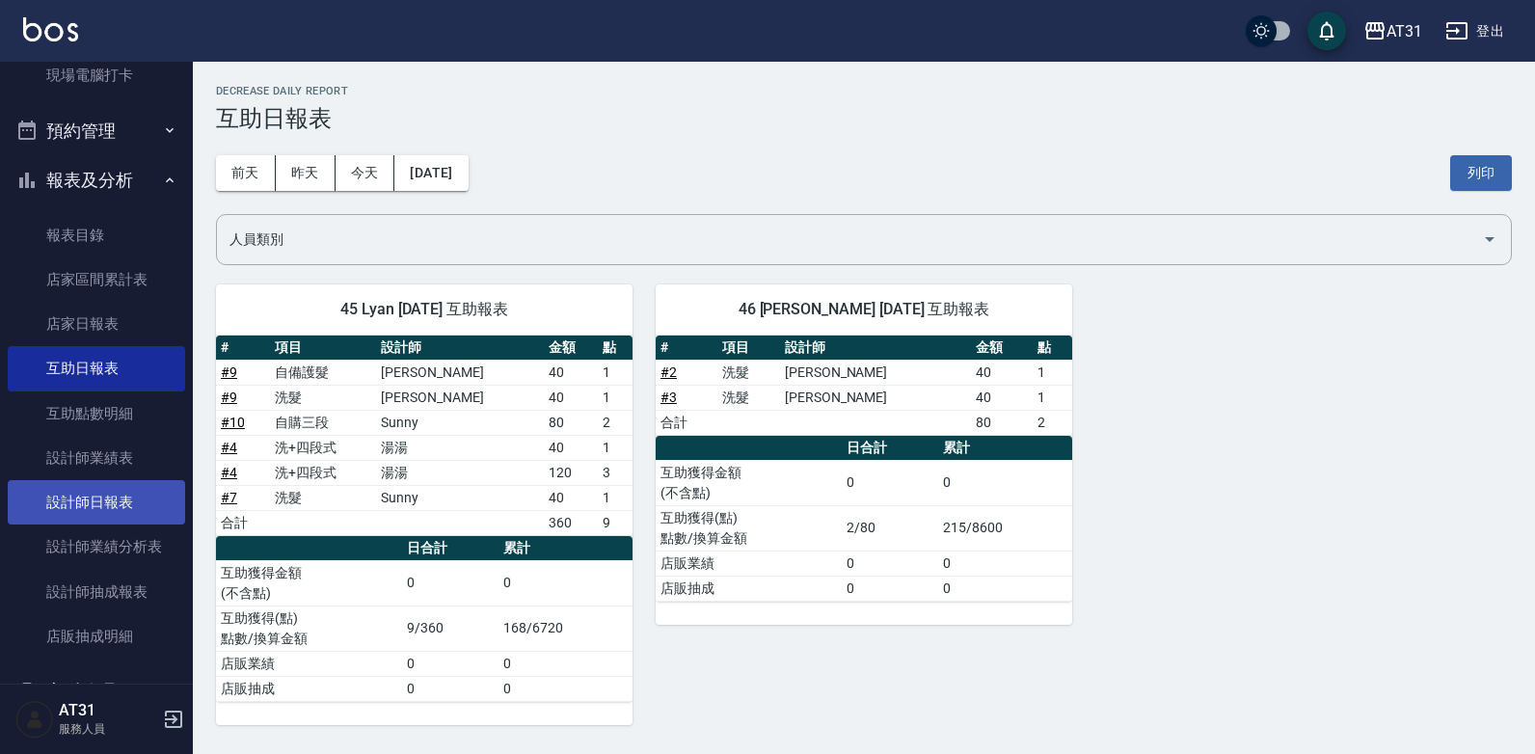
click at [135, 510] on link "設計師日報表" at bounding box center [96, 502] width 177 height 44
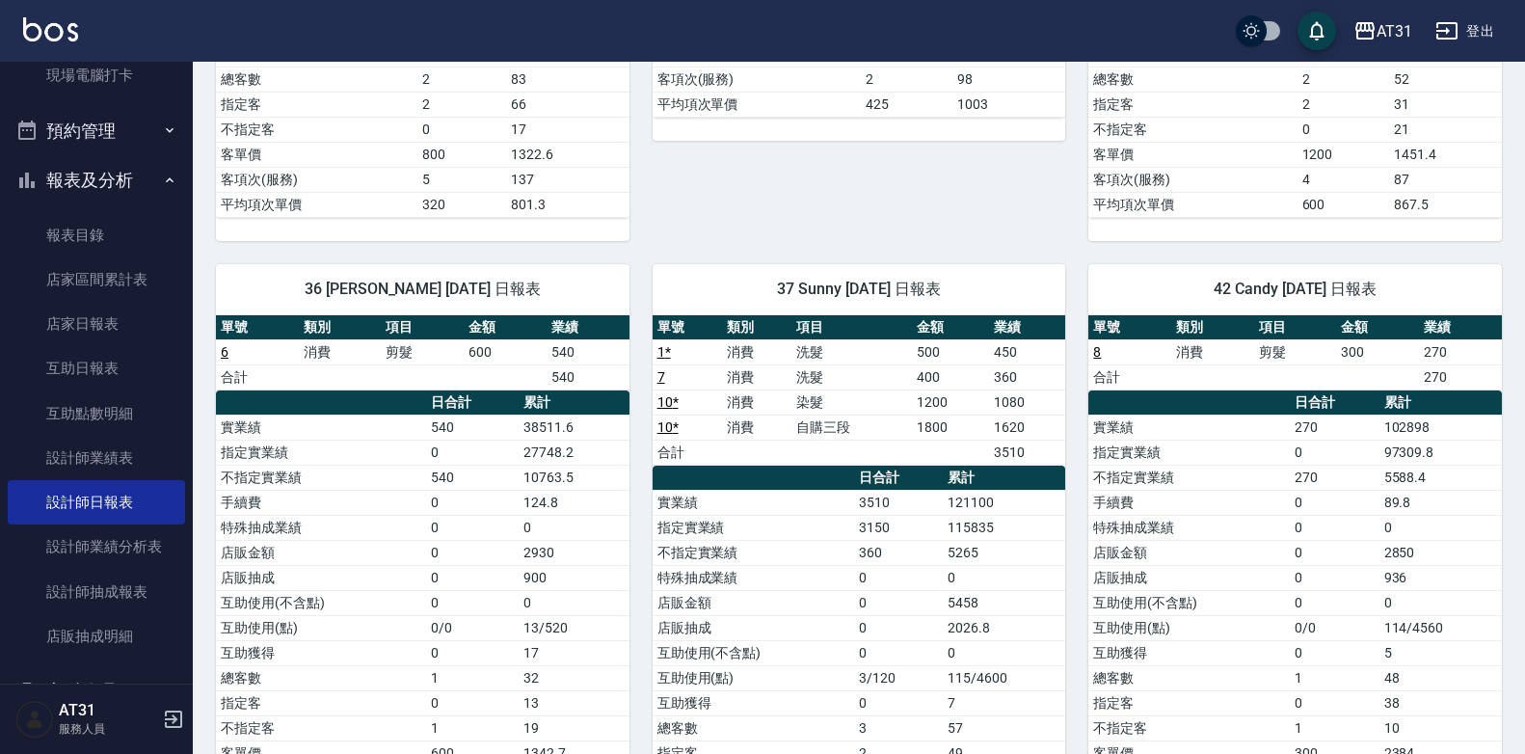
scroll to position [578, 0]
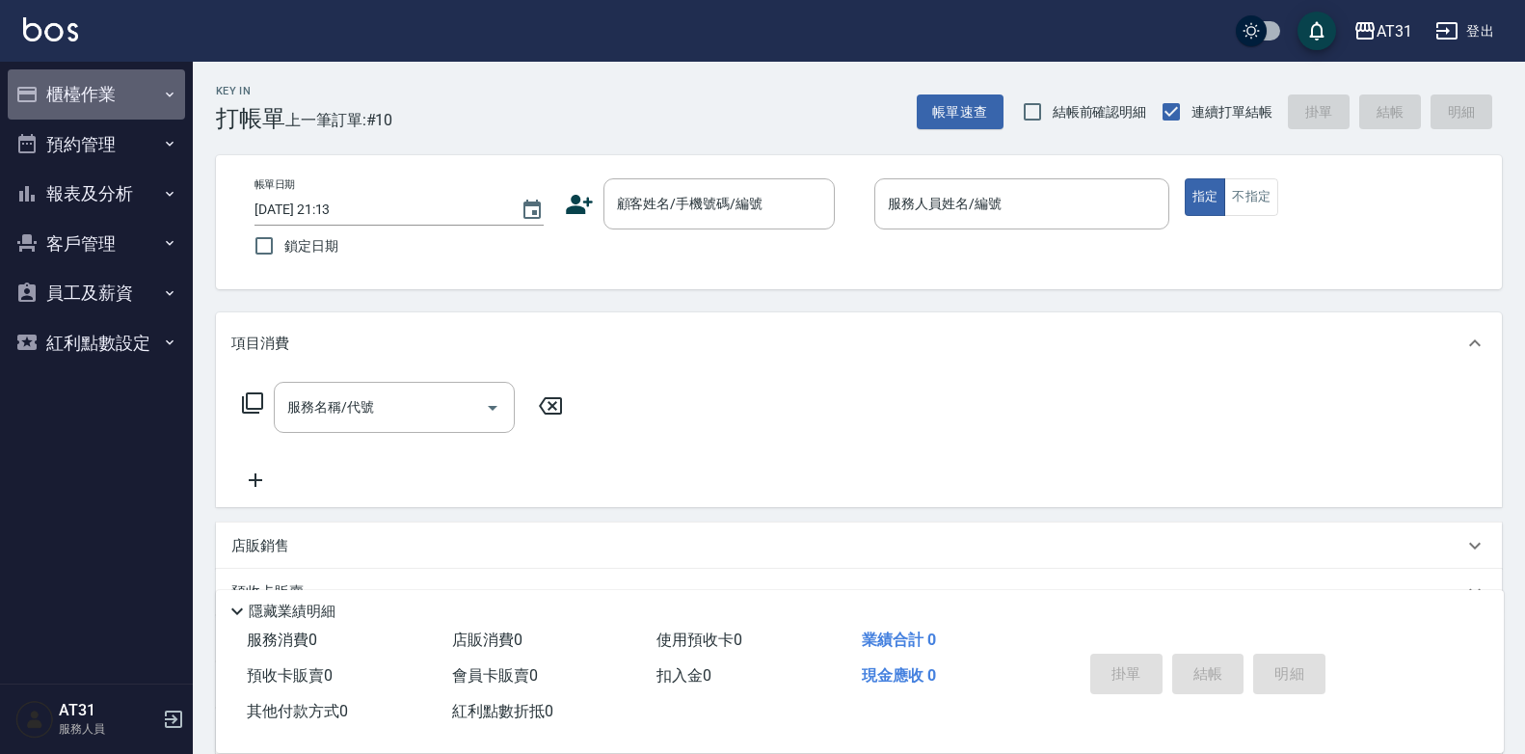
click at [115, 102] on button "櫃檯作業" at bounding box center [96, 94] width 177 height 50
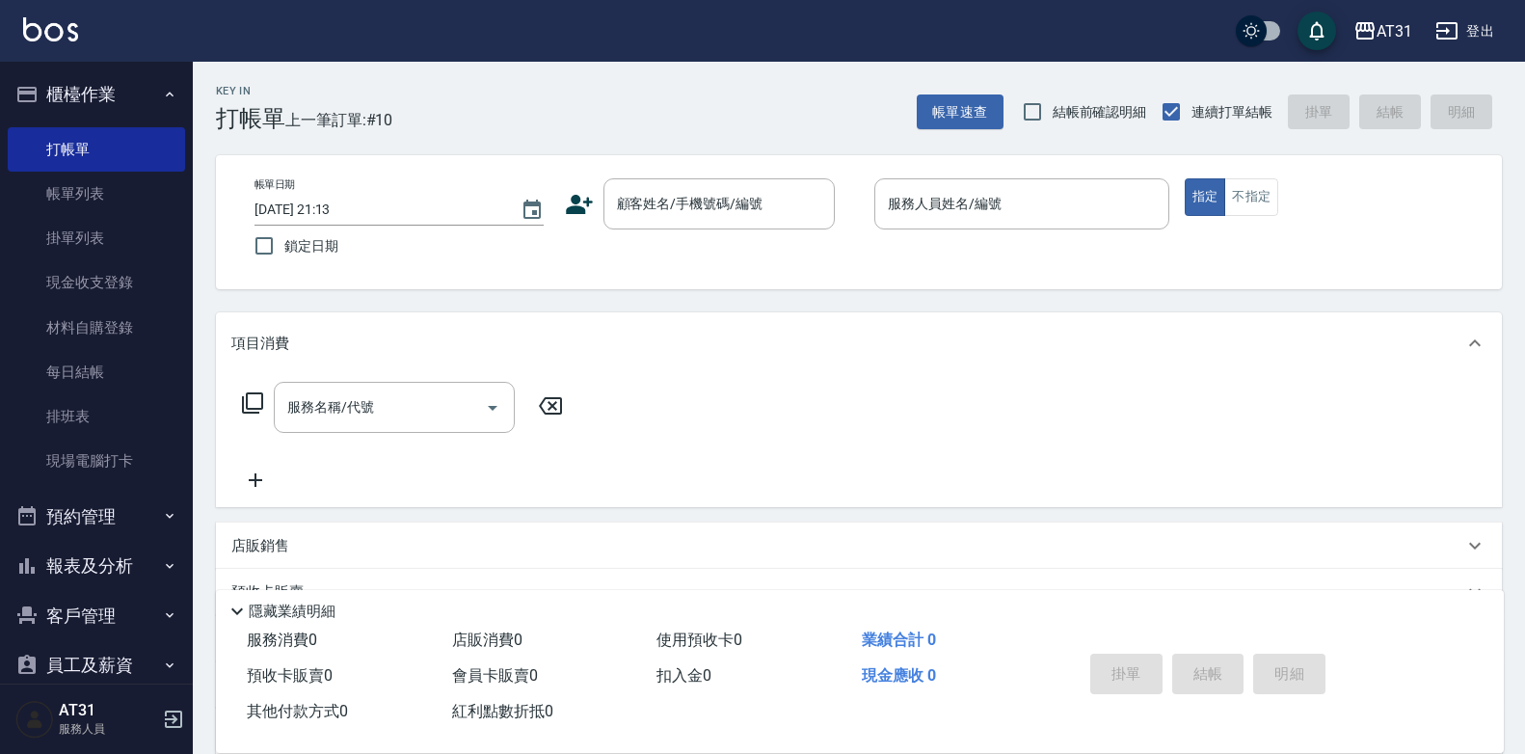
scroll to position [79, 0]
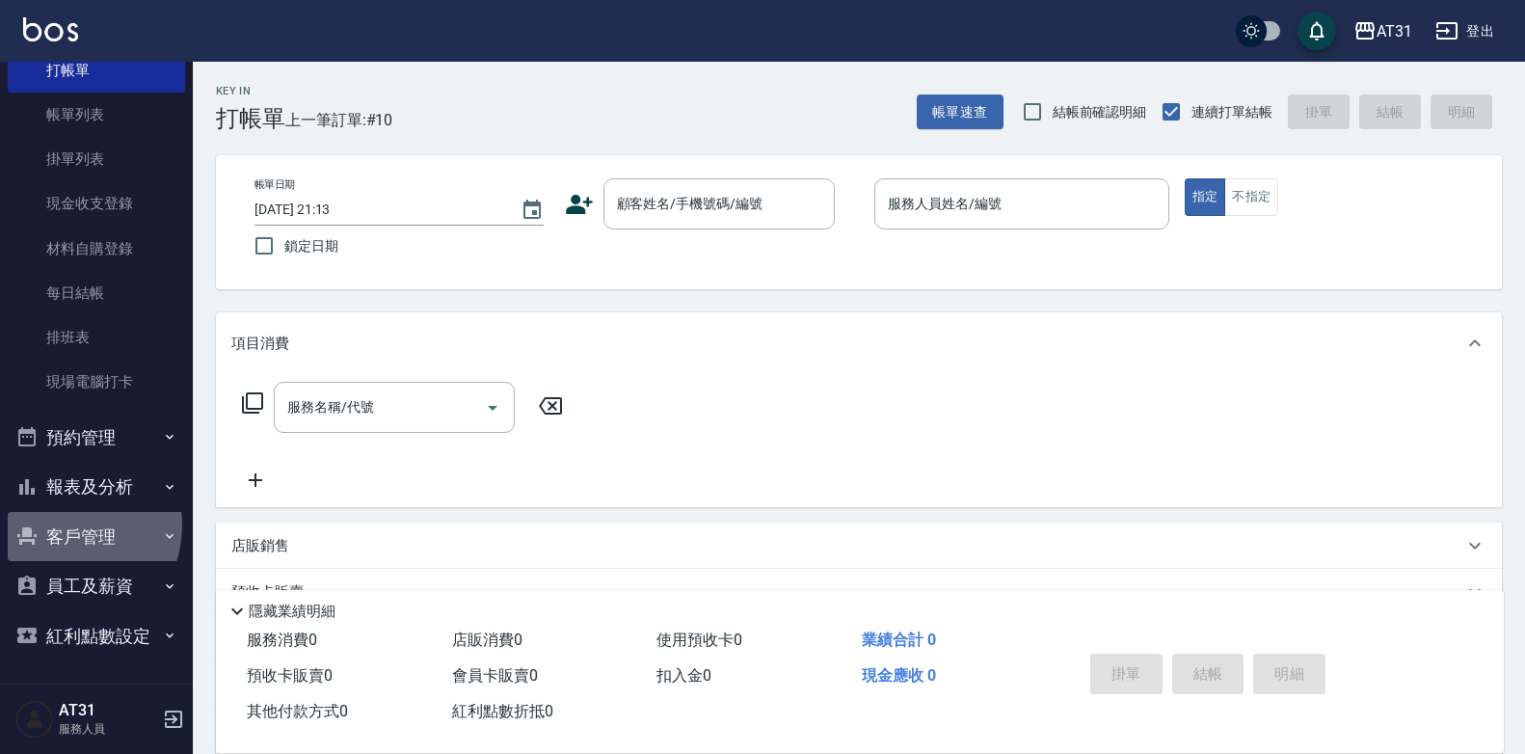
click at [64, 524] on button "客戶管理" at bounding box center [96, 537] width 177 height 50
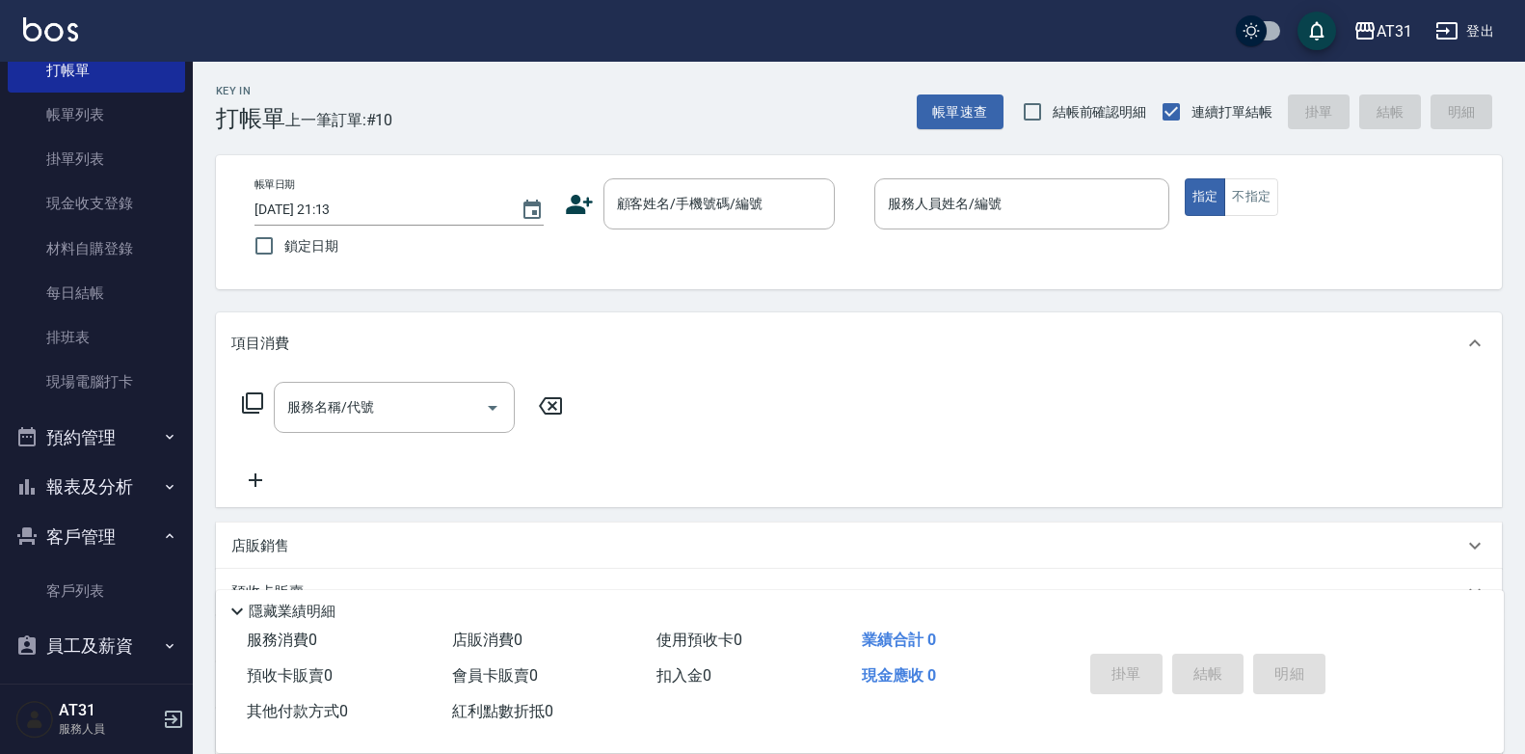
click at [77, 500] on button "報表及分析" at bounding box center [96, 487] width 177 height 50
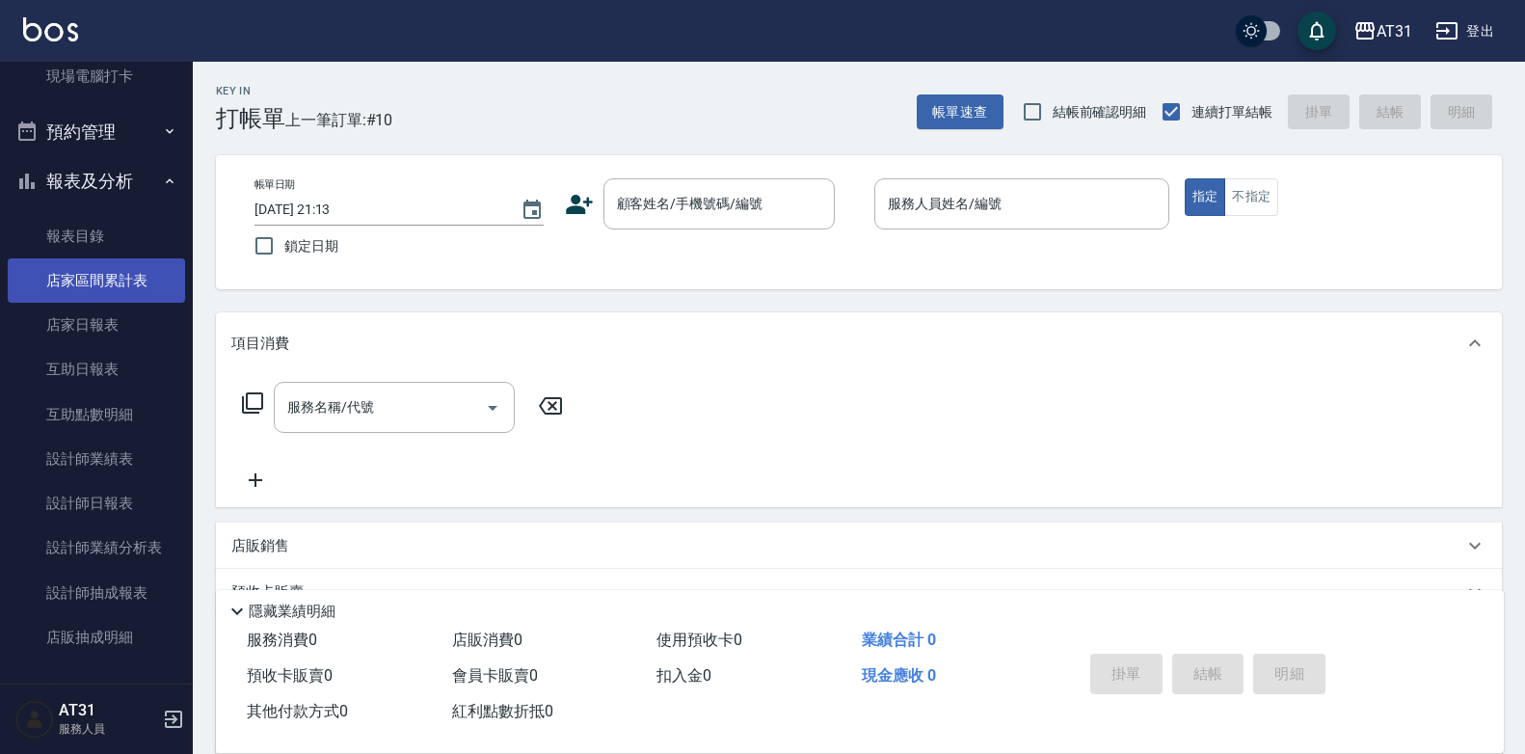
scroll to position [601, 0]
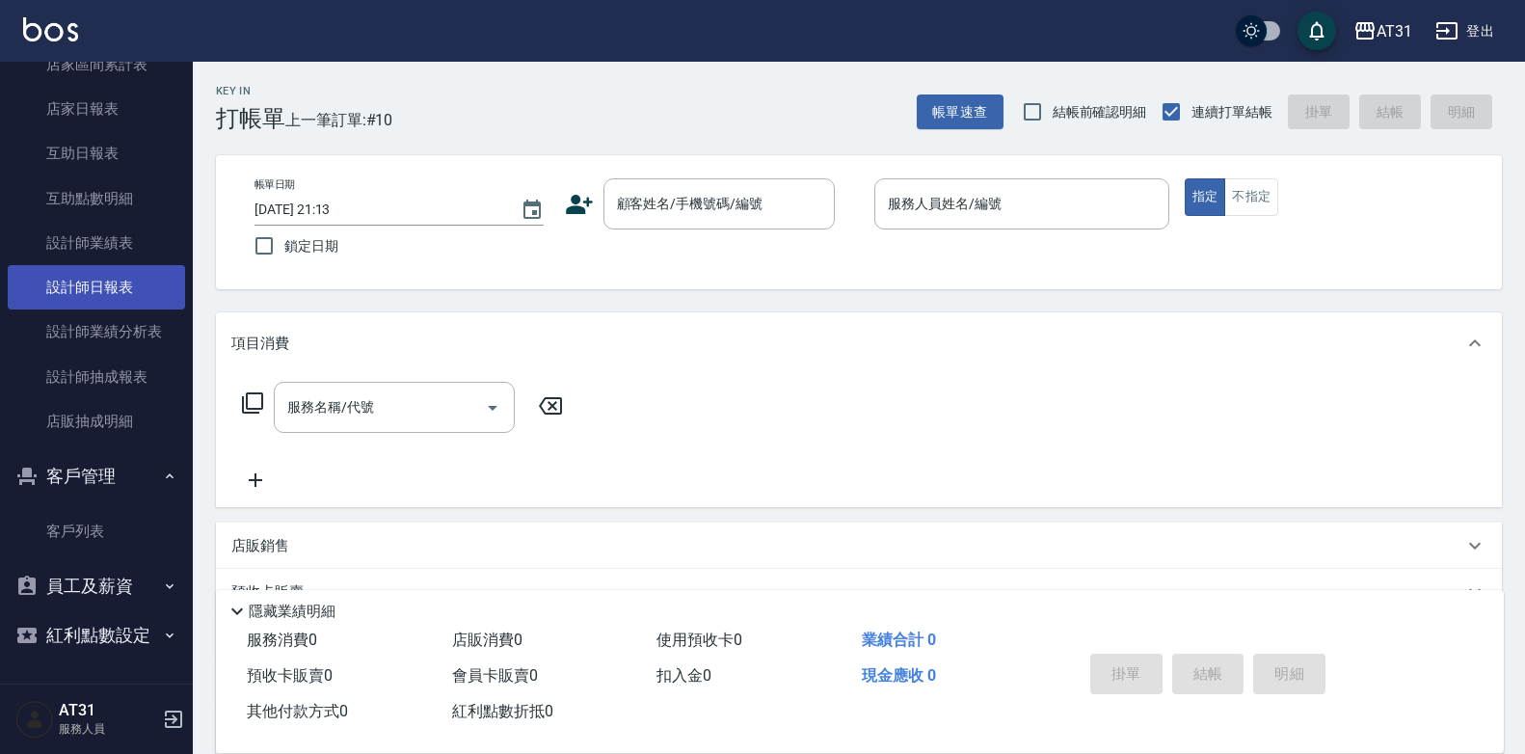
click at [94, 285] on link "設計師日報表" at bounding box center [96, 287] width 177 height 44
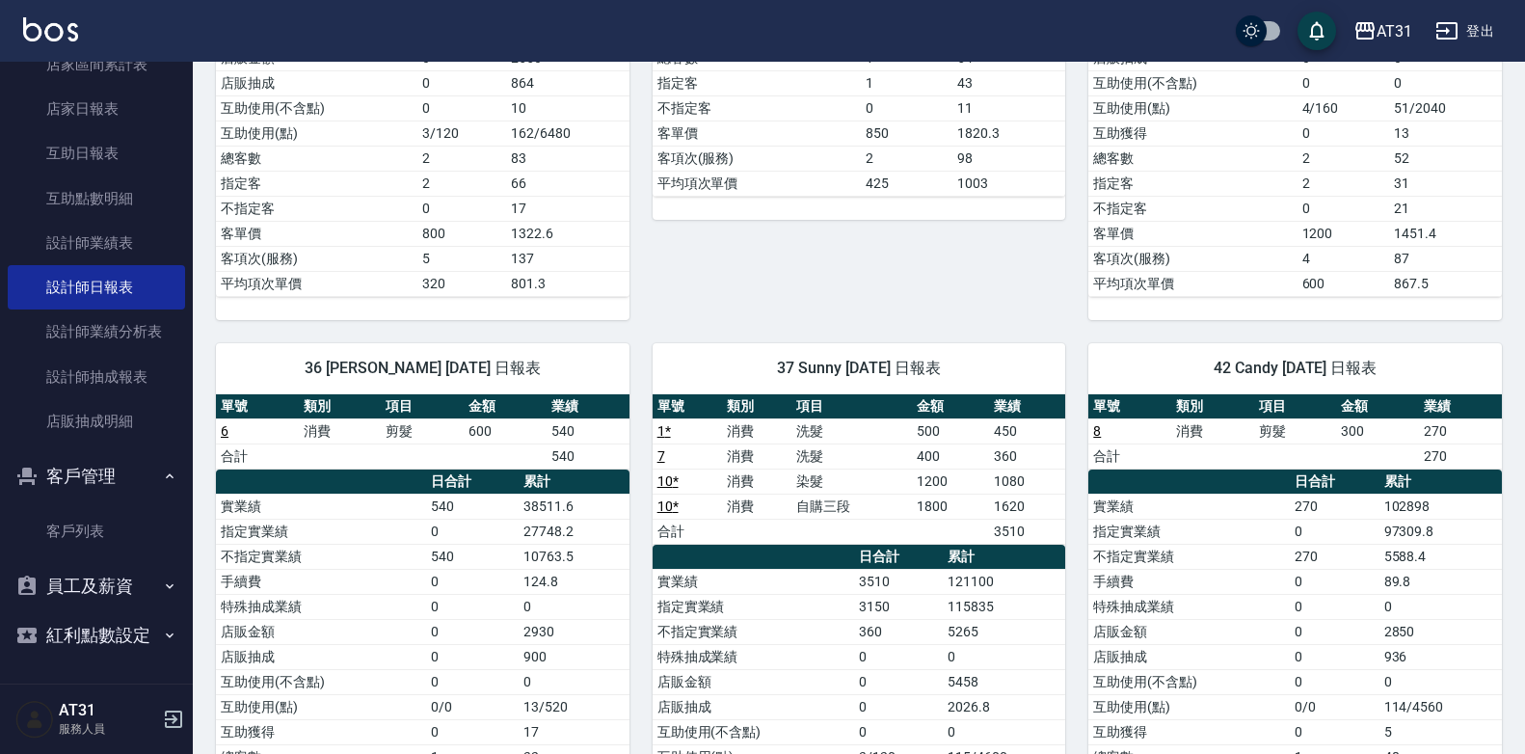
scroll to position [578, 0]
